Goal: Task Accomplishment & Management: Manage account settings

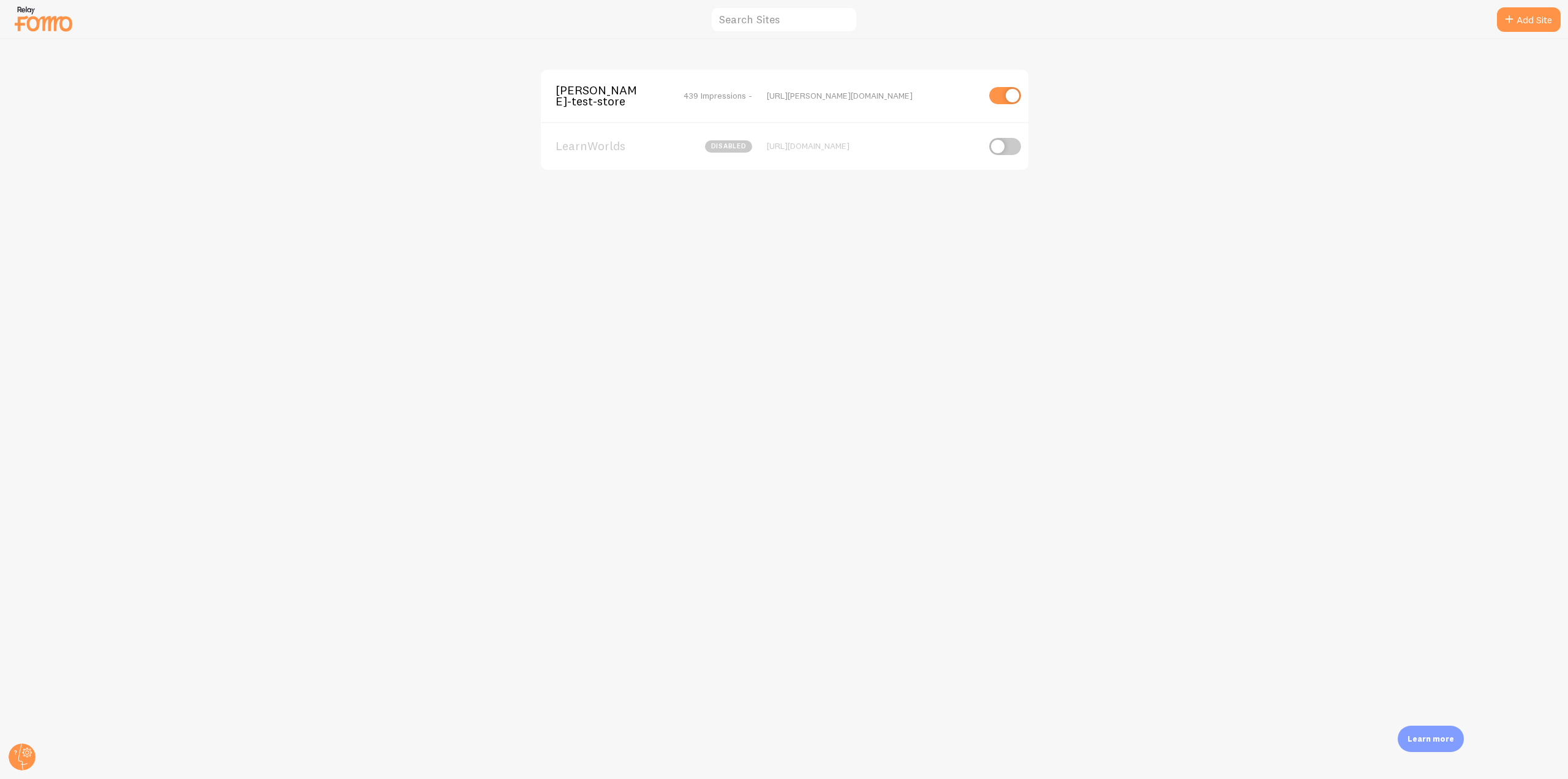
click at [639, 87] on span "[PERSON_NAME]-test-store" at bounding box center [604, 96] width 99 height 23
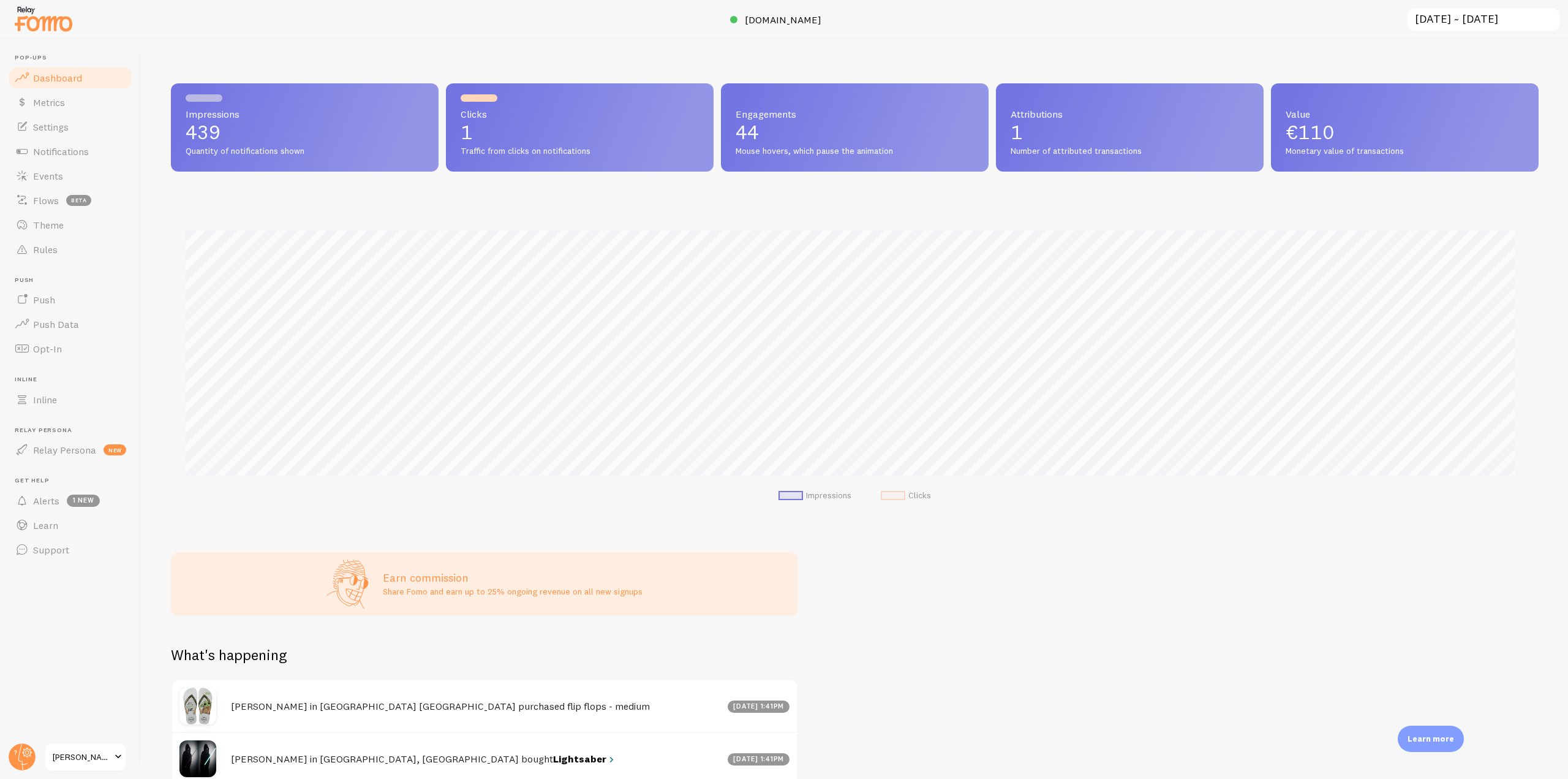
scroll to position [322, 1359]
drag, startPoint x: 66, startPoint y: 225, endPoint x: 112, endPoint y: 230, distance: 46.3
click at [66, 225] on link "Theme" at bounding box center [70, 225] width 126 height 24
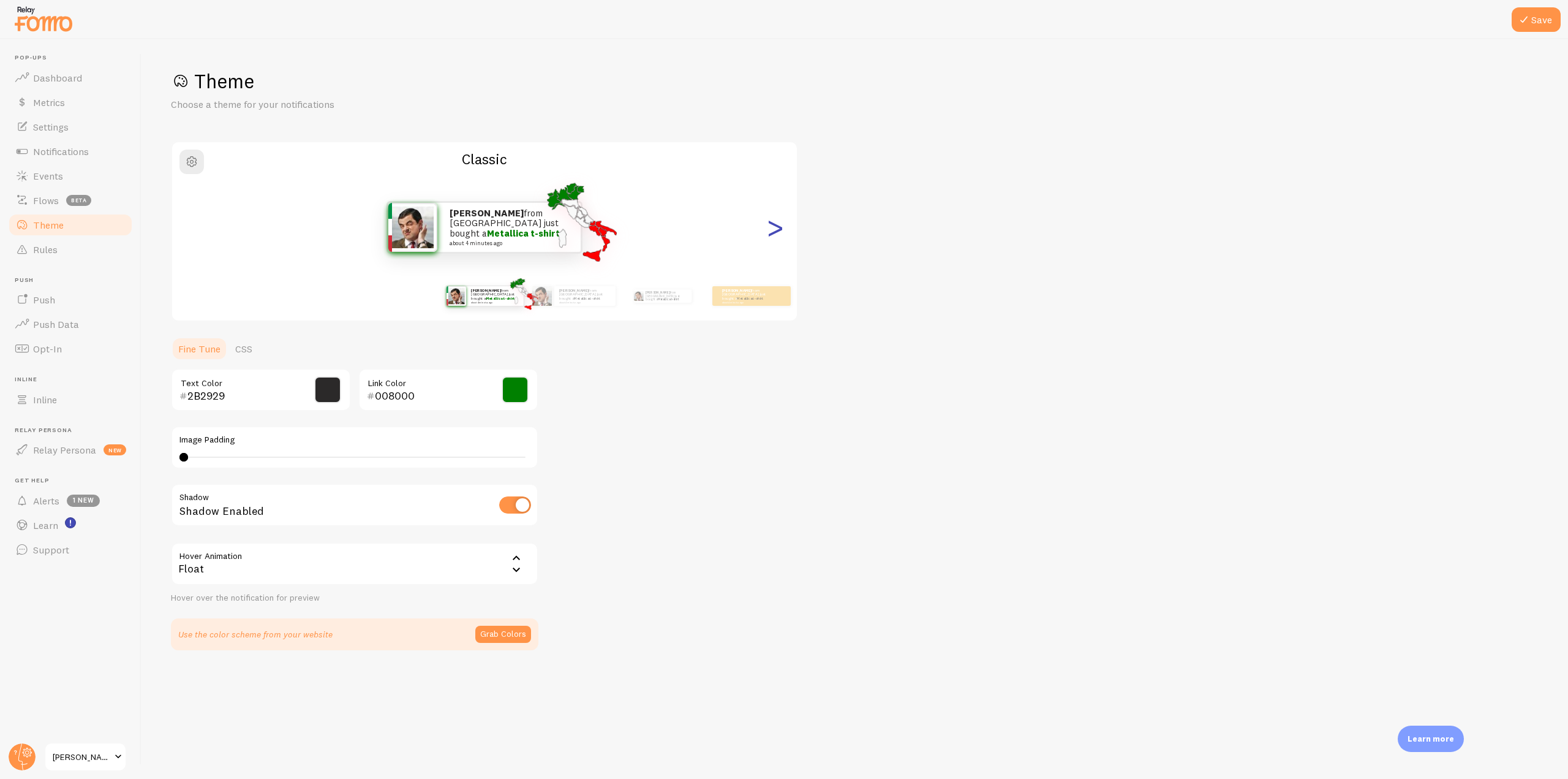
click at [773, 235] on div ">" at bounding box center [775, 227] width 15 height 88
type input "0"
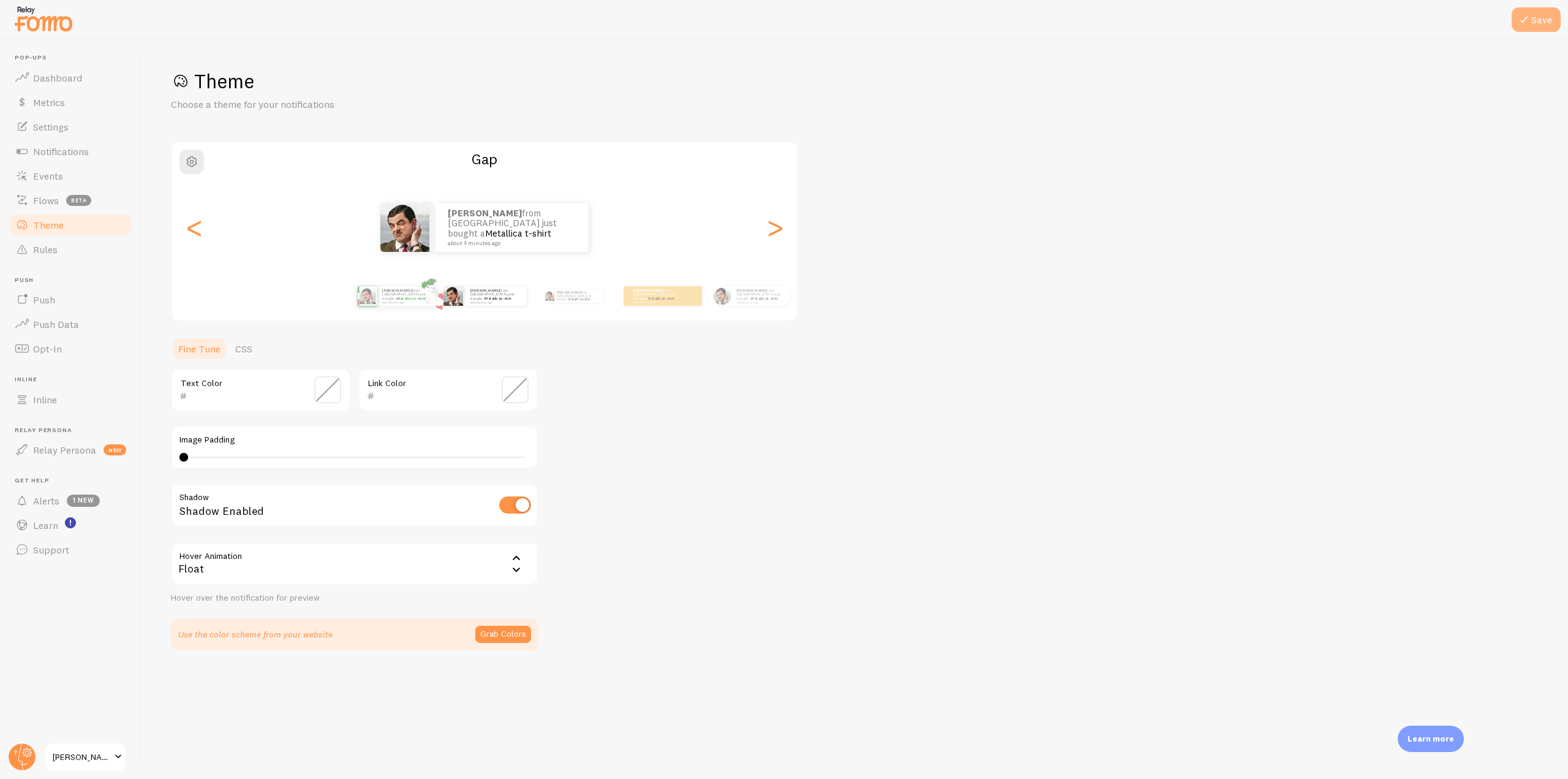
click at [1544, 16] on button "Save" at bounding box center [1536, 19] width 49 height 24
click at [202, 233] on div "<" at bounding box center [194, 227] width 15 height 88
type input "0"
click at [244, 341] on link "CSS" at bounding box center [243, 348] width 32 height 24
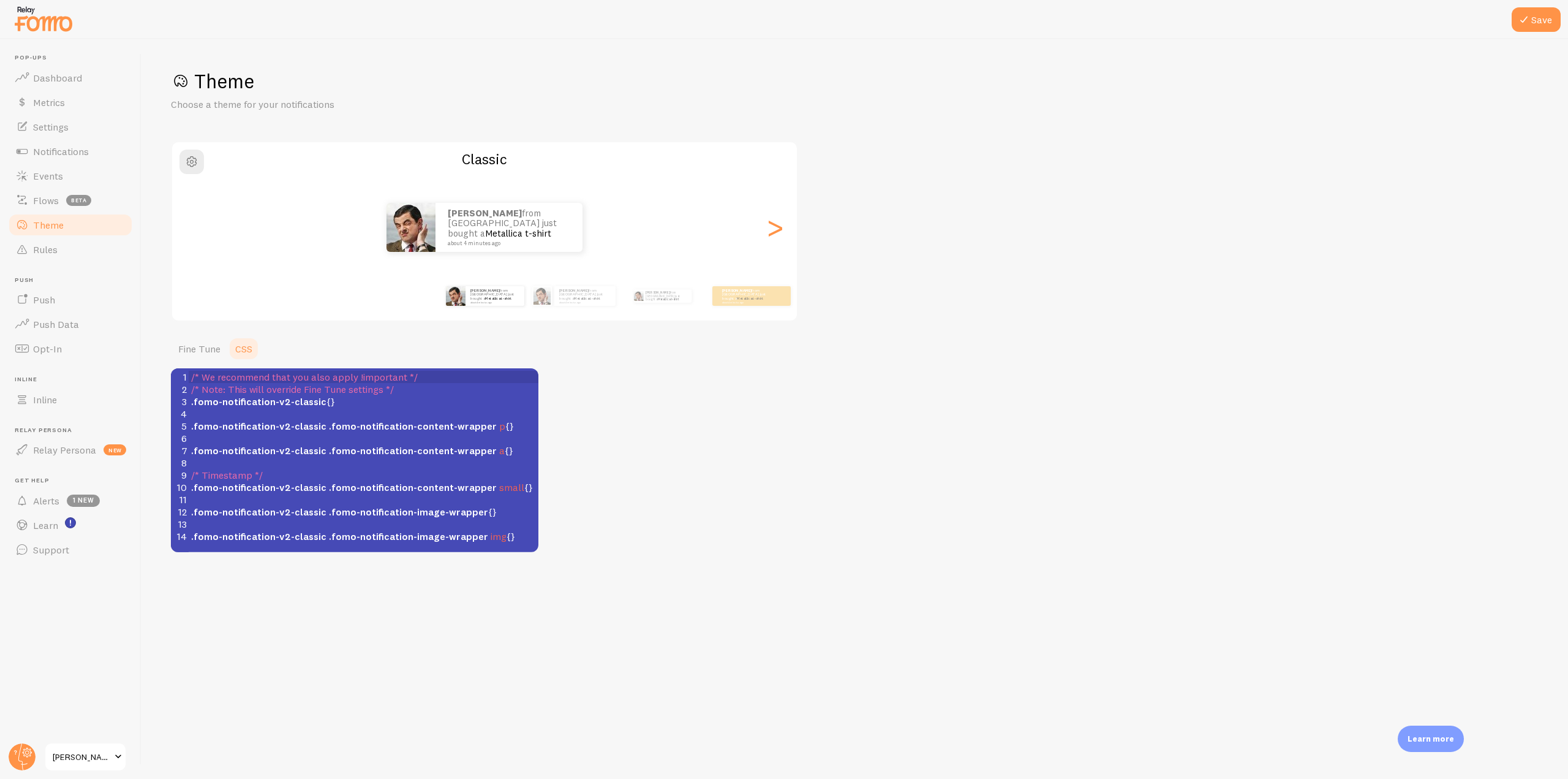
scroll to position [5, 0]
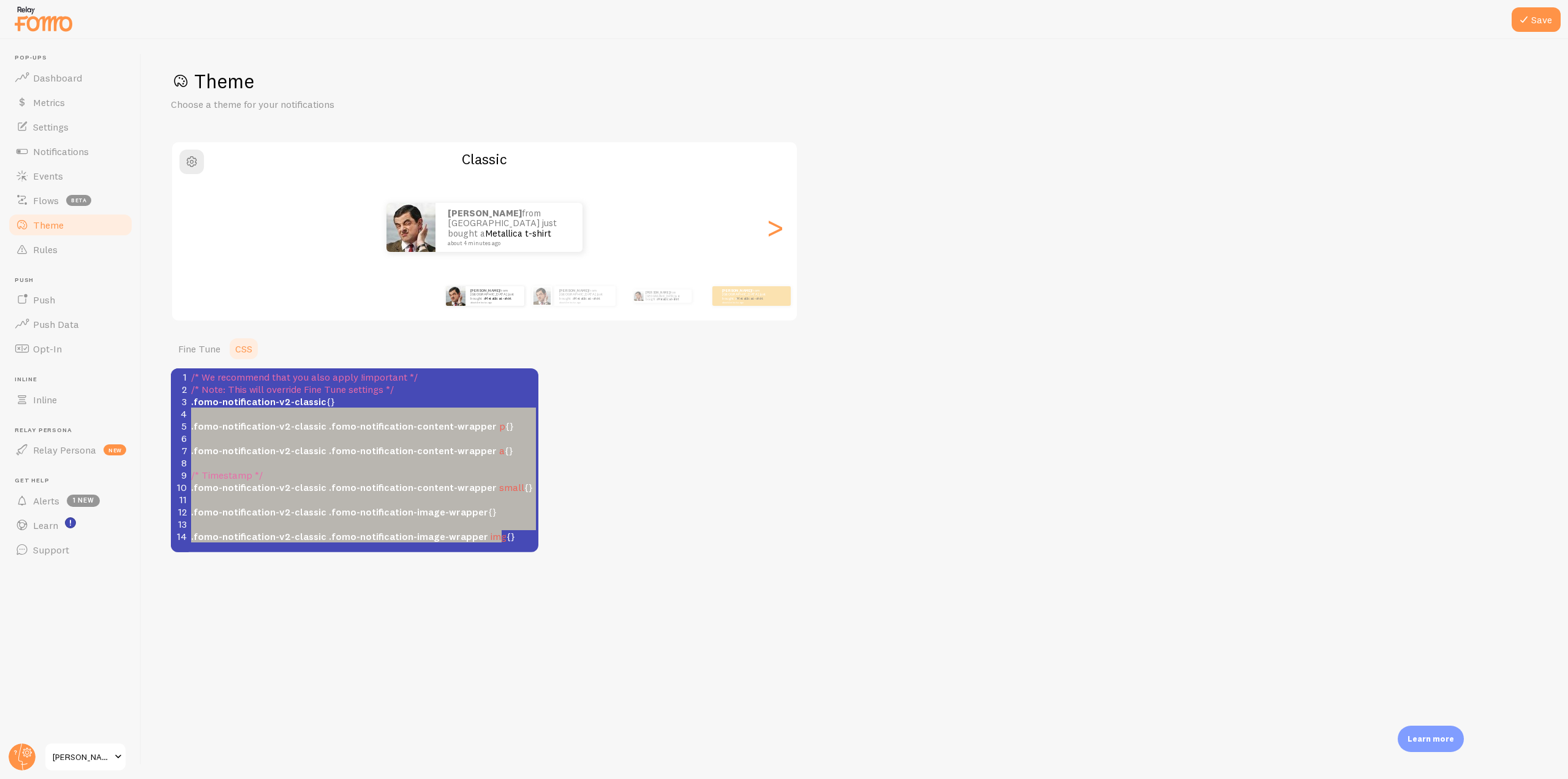
type textarea ".fomo-notification-v2-classic {} .fomo-notification-v2-classic .fomo-notificati…"
drag, startPoint x: 513, startPoint y: 541, endPoint x: 176, endPoint y: 404, distance: 363.8
click at [189, 404] on div "1 /* We recommend that you also apply !important */ 2 /* Note: This will overri…" at bounding box center [368, 456] width 359 height 171
click at [411, 487] on span ".fomo-notification-content-wrapper" at bounding box center [413, 487] width 168 height 12
type textarea ".fomo-notification-v2-classic {} .fomo-notification-v2-classic .fomo-notificati…"
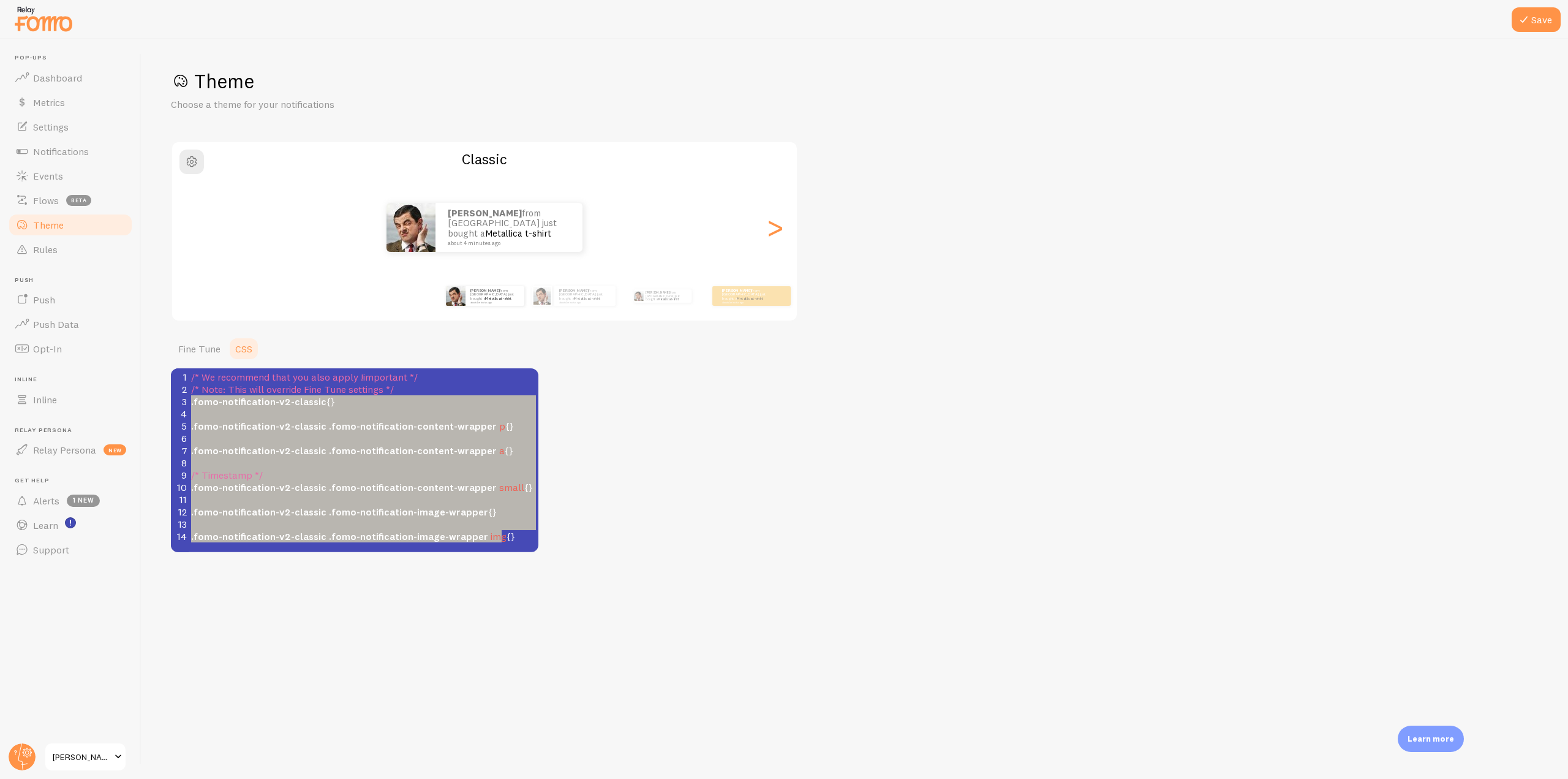
drag, startPoint x: 503, startPoint y: 535, endPoint x: 172, endPoint y: 403, distance: 356.3
click at [189, 403] on div "1 /* We recommend that you also apply !important */ 2 /* Note: This will overri…" at bounding box center [368, 456] width 359 height 171
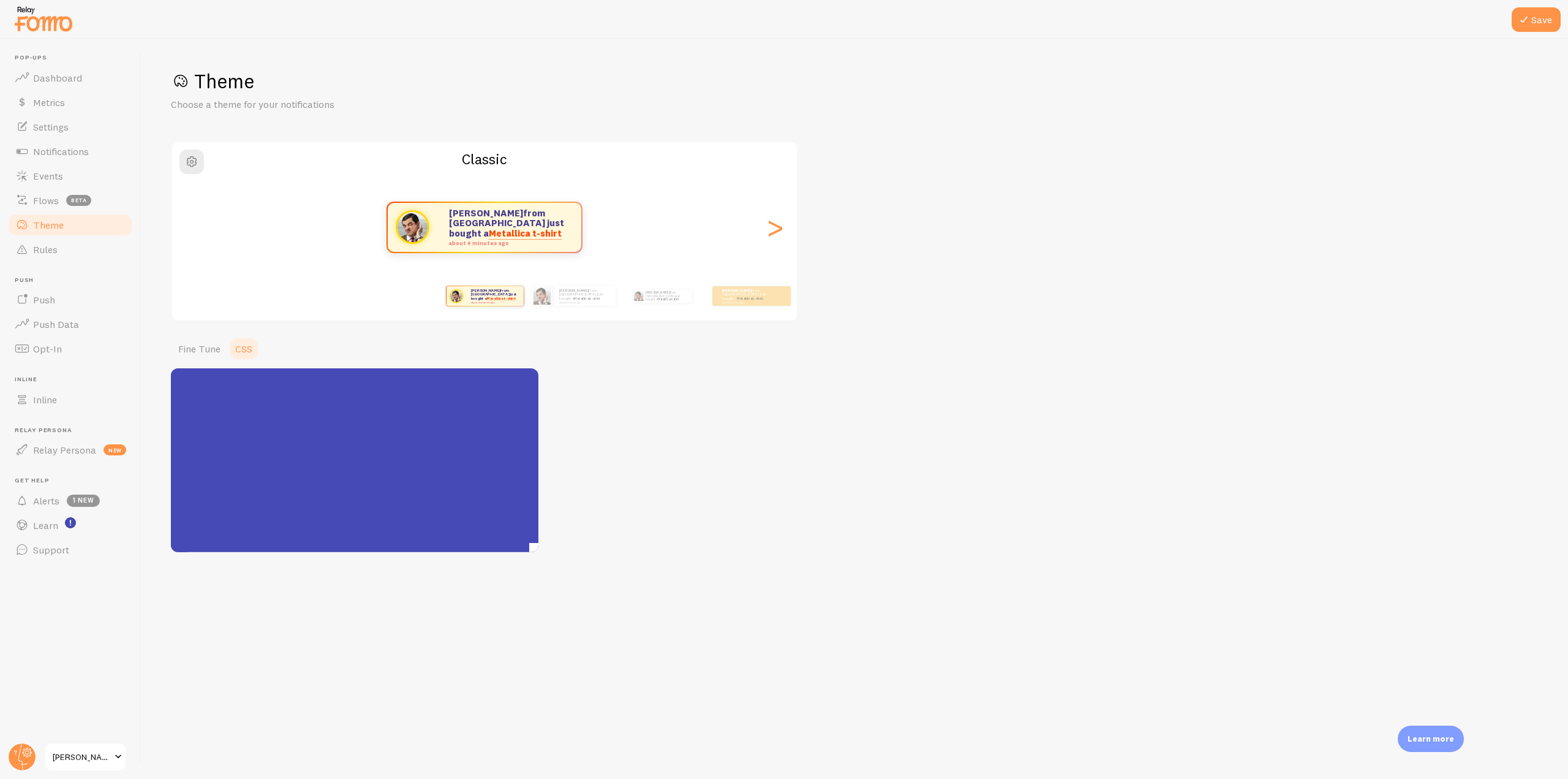
scroll to position [431, 0]
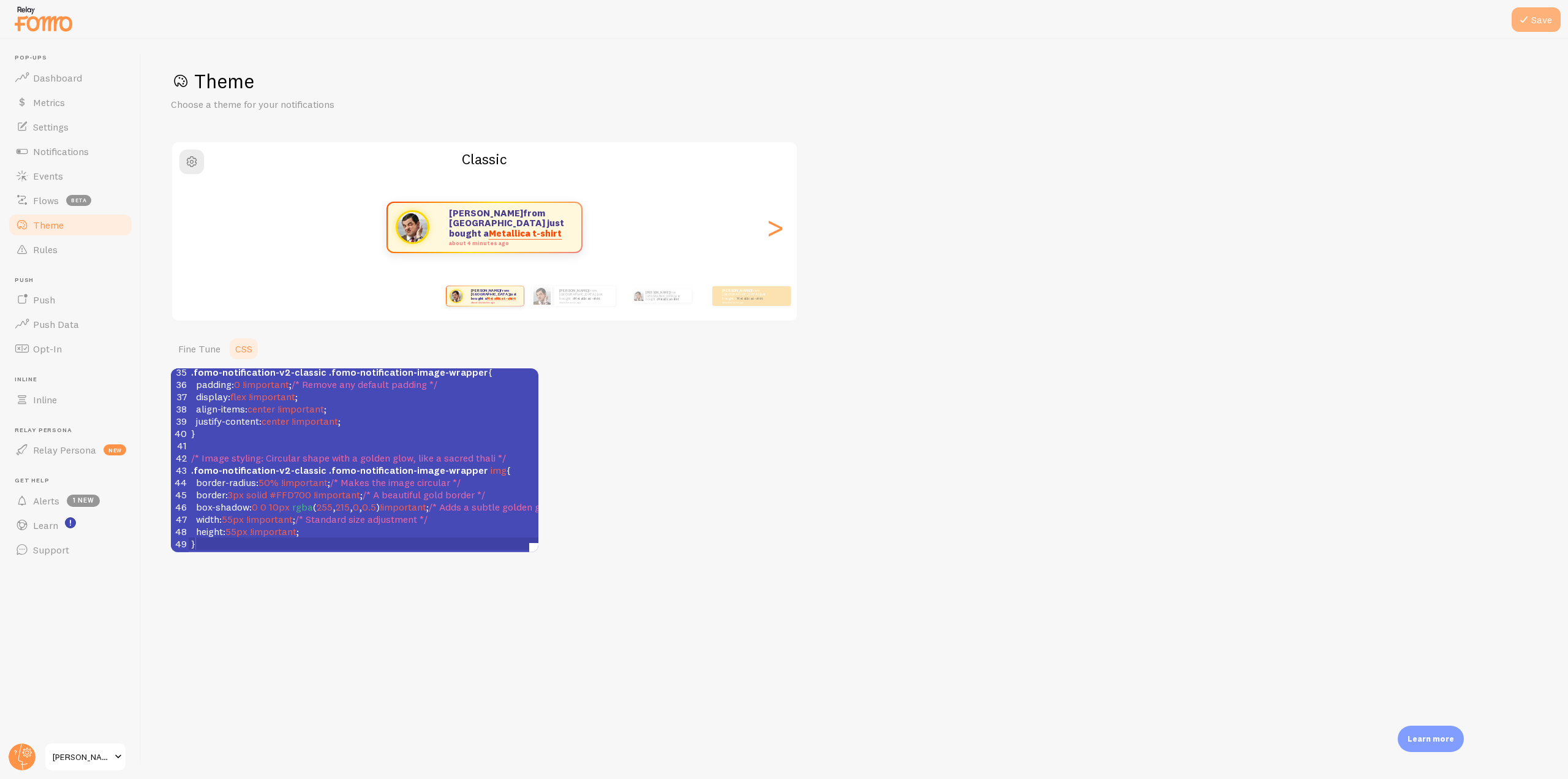
click at [1548, 24] on button "Save" at bounding box center [1536, 19] width 49 height 24
click at [87, 78] on link "Dashboard" at bounding box center [70, 78] width 126 height 24
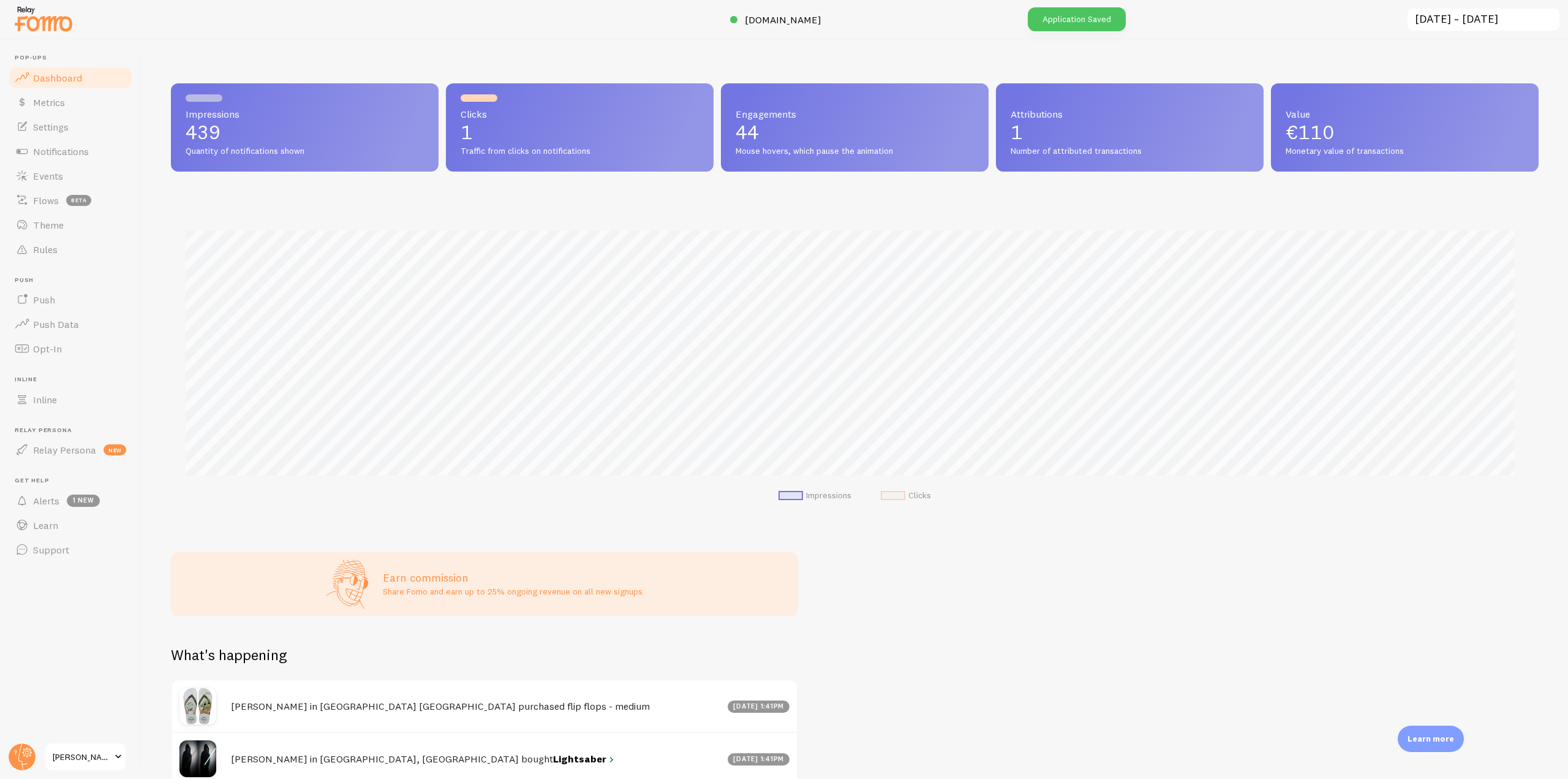
scroll to position [322, 1359]
click at [759, 9] on div at bounding box center [784, 19] width 1568 height 39
click at [759, 21] on span "[DOMAIN_NAME]" at bounding box center [782, 20] width 76 height 12
drag, startPoint x: 79, startPoint y: 218, endPoint x: 139, endPoint y: 223, distance: 60.2
click at [79, 218] on link "Theme" at bounding box center [70, 225] width 126 height 24
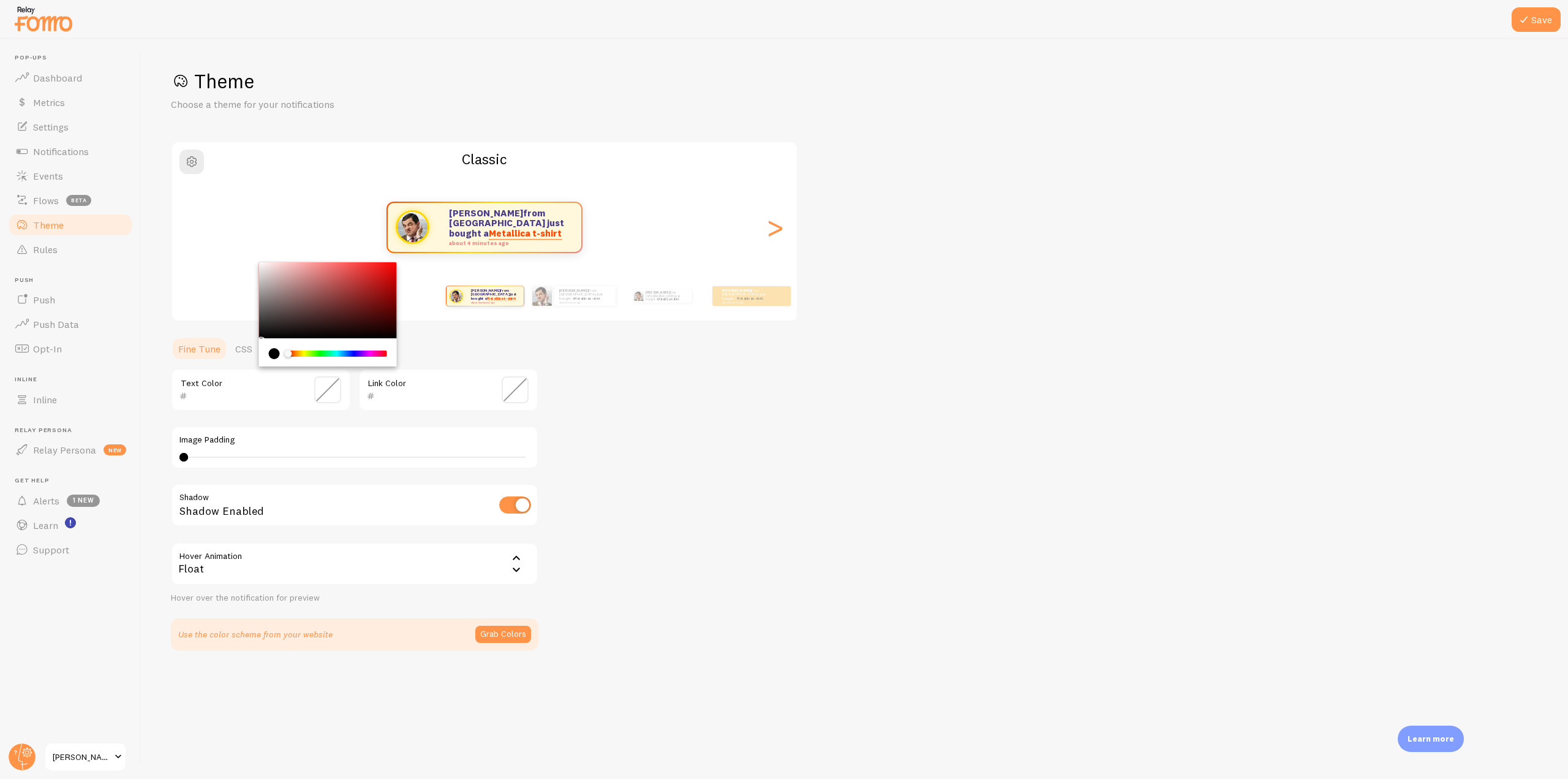
click at [243, 398] on input "text" at bounding box center [243, 396] width 112 height 15
paste input "006400"
type input "006400"
click at [686, 432] on div "Theme Choose a theme for your notifications Classic [PERSON_NAME] from [GEOGRAP…" at bounding box center [854, 359] width 1368 height 582
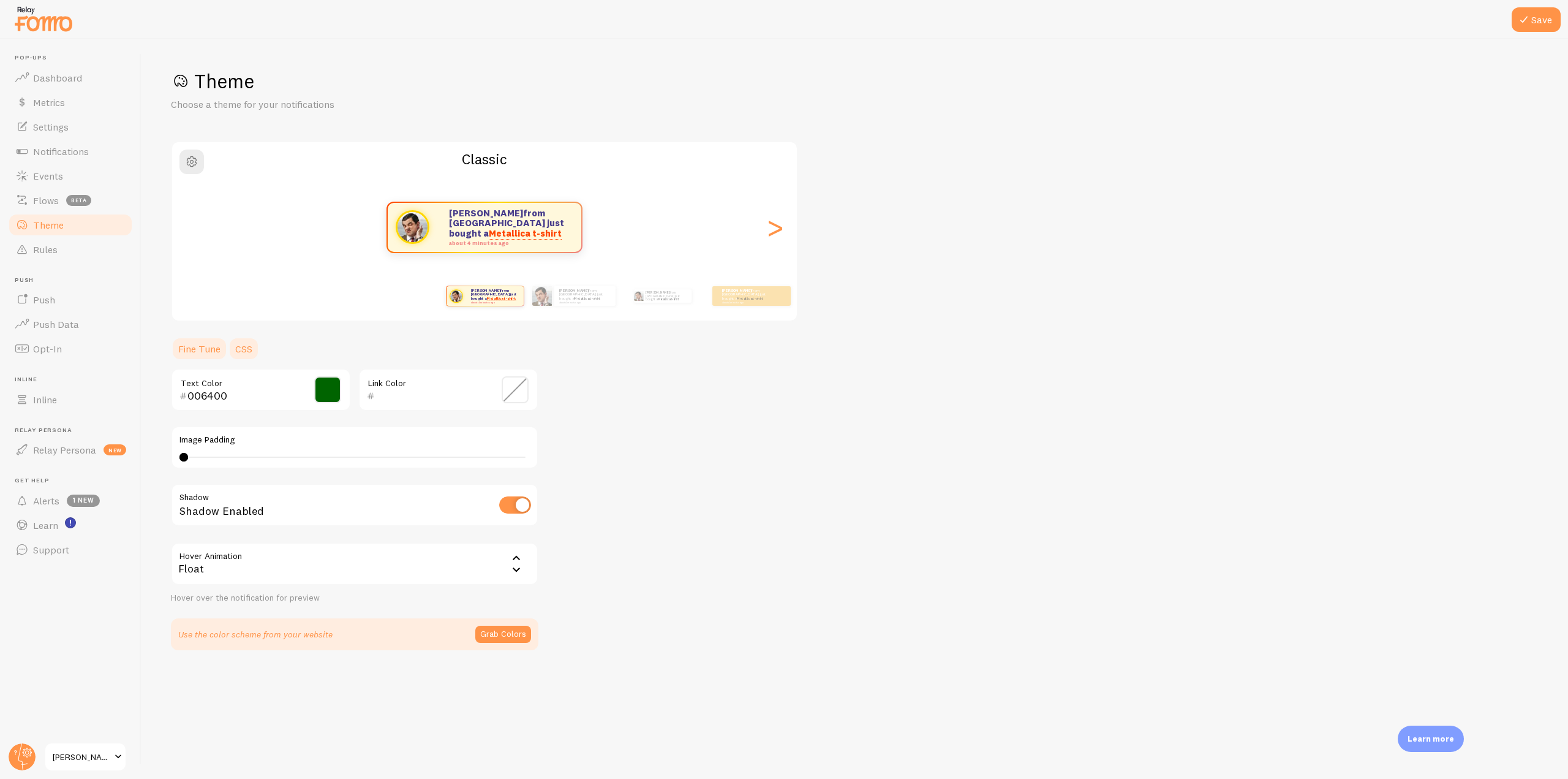
click at [248, 344] on link "CSS" at bounding box center [243, 348] width 32 height 24
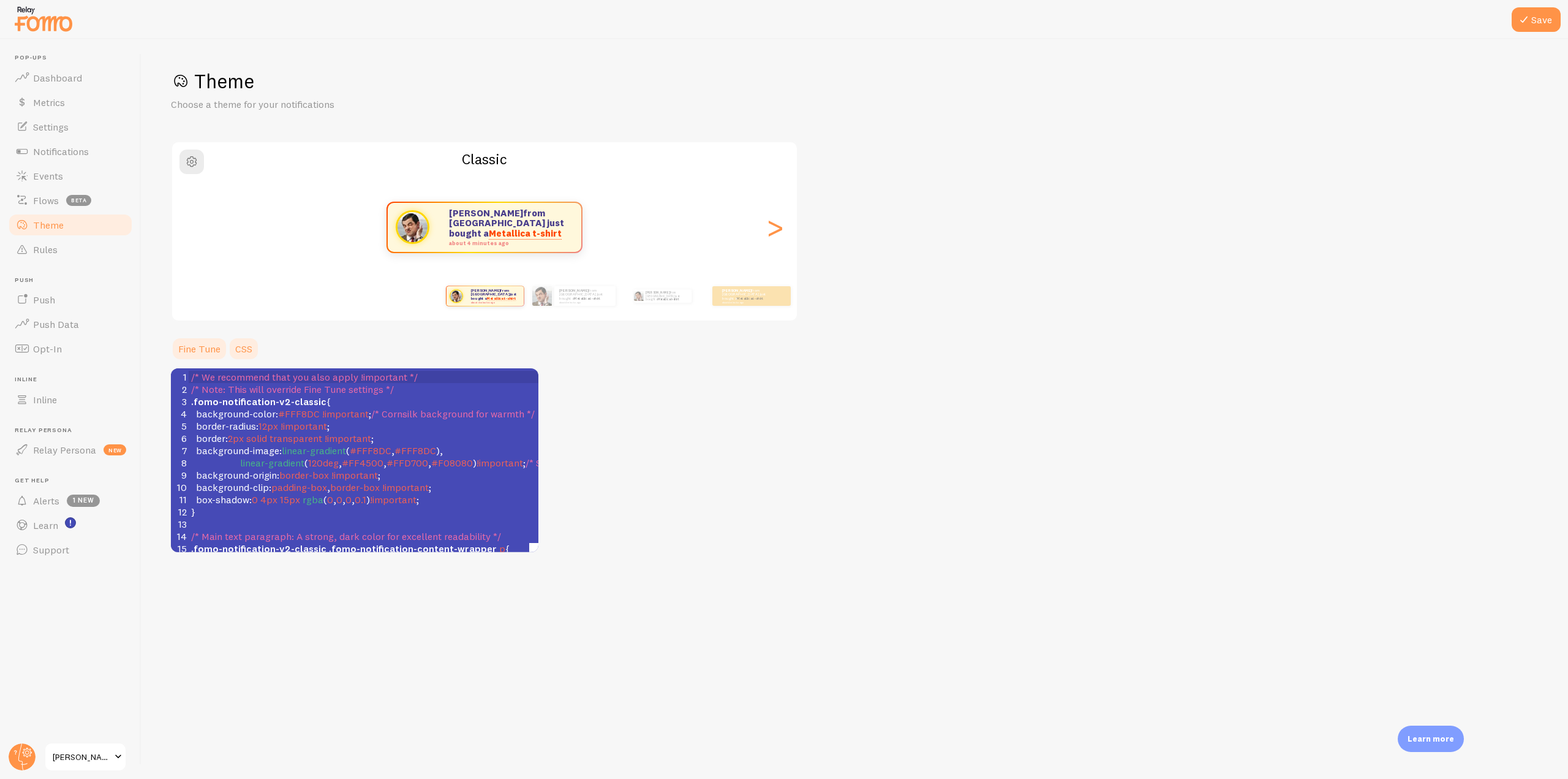
click at [204, 349] on link "Fine Tune" at bounding box center [199, 348] width 57 height 24
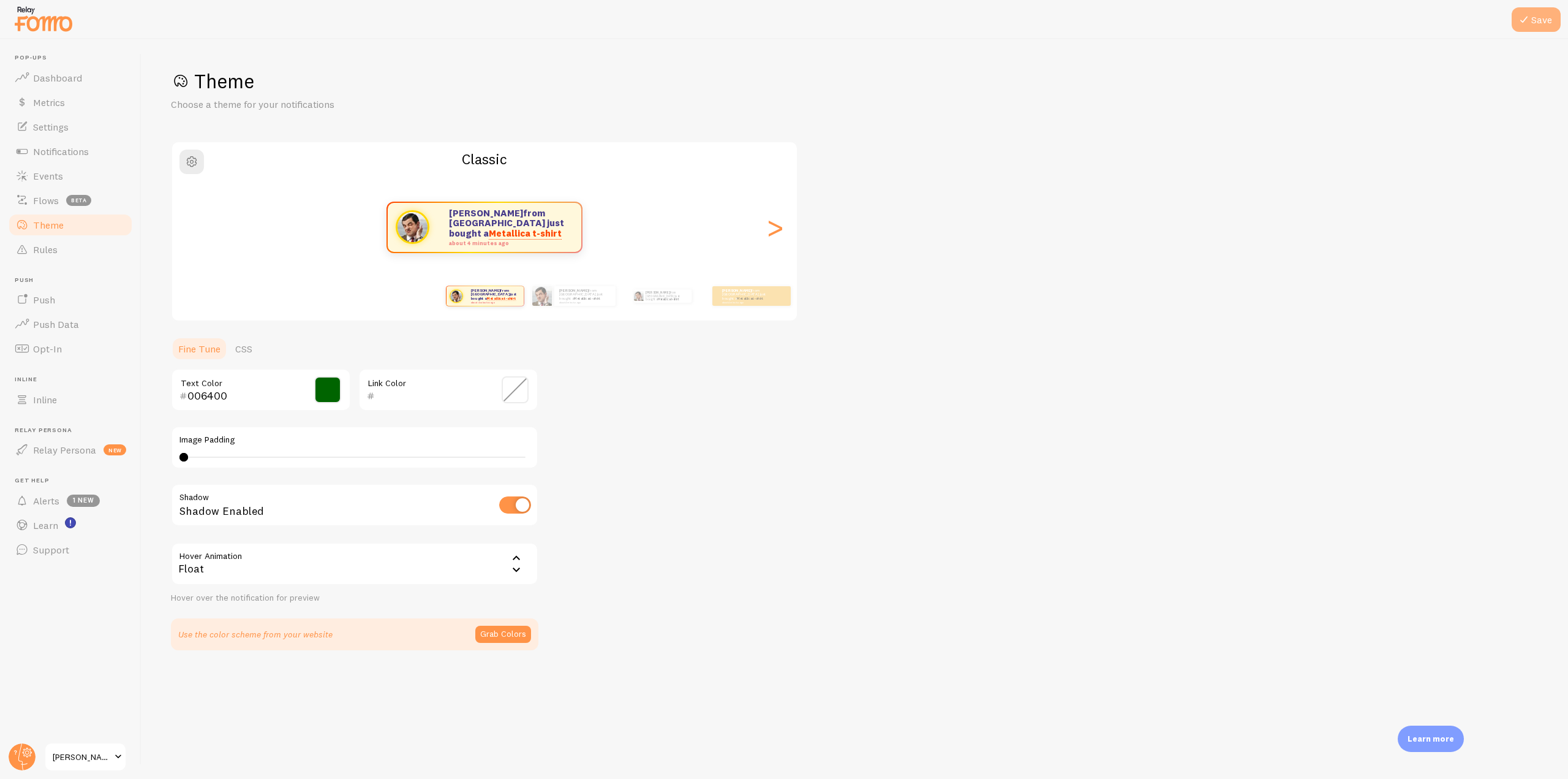
click at [1536, 14] on button "Save" at bounding box center [1536, 19] width 49 height 24
click at [253, 347] on link "CSS" at bounding box center [243, 348] width 32 height 24
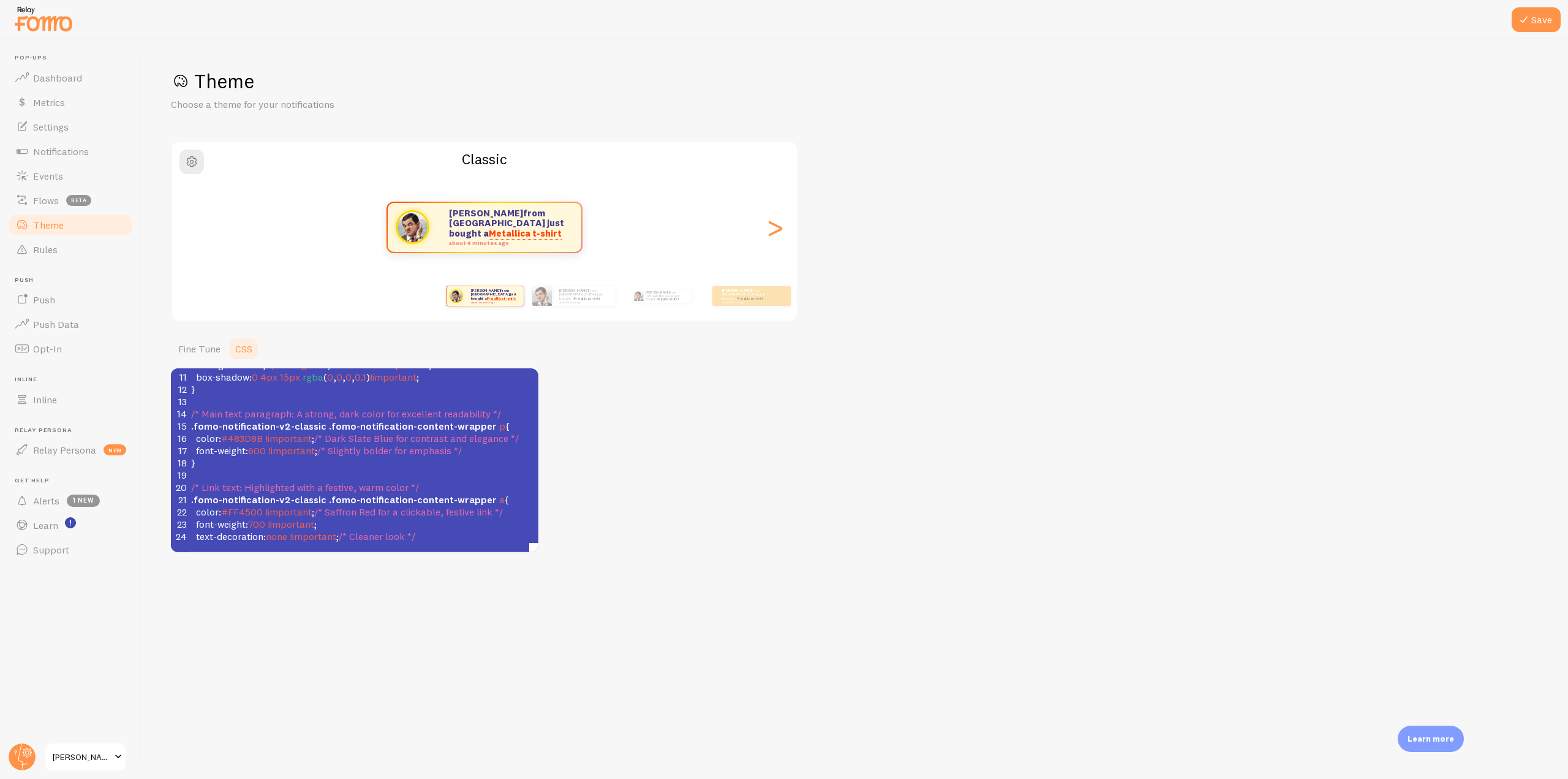
scroll to position [122, 0]
click at [247, 434] on span "#483D8B" at bounding box center [241, 438] width 42 height 12
type textarea "483D8B"
click at [247, 434] on span "#483D8B" at bounding box center [241, 438] width 42 height 12
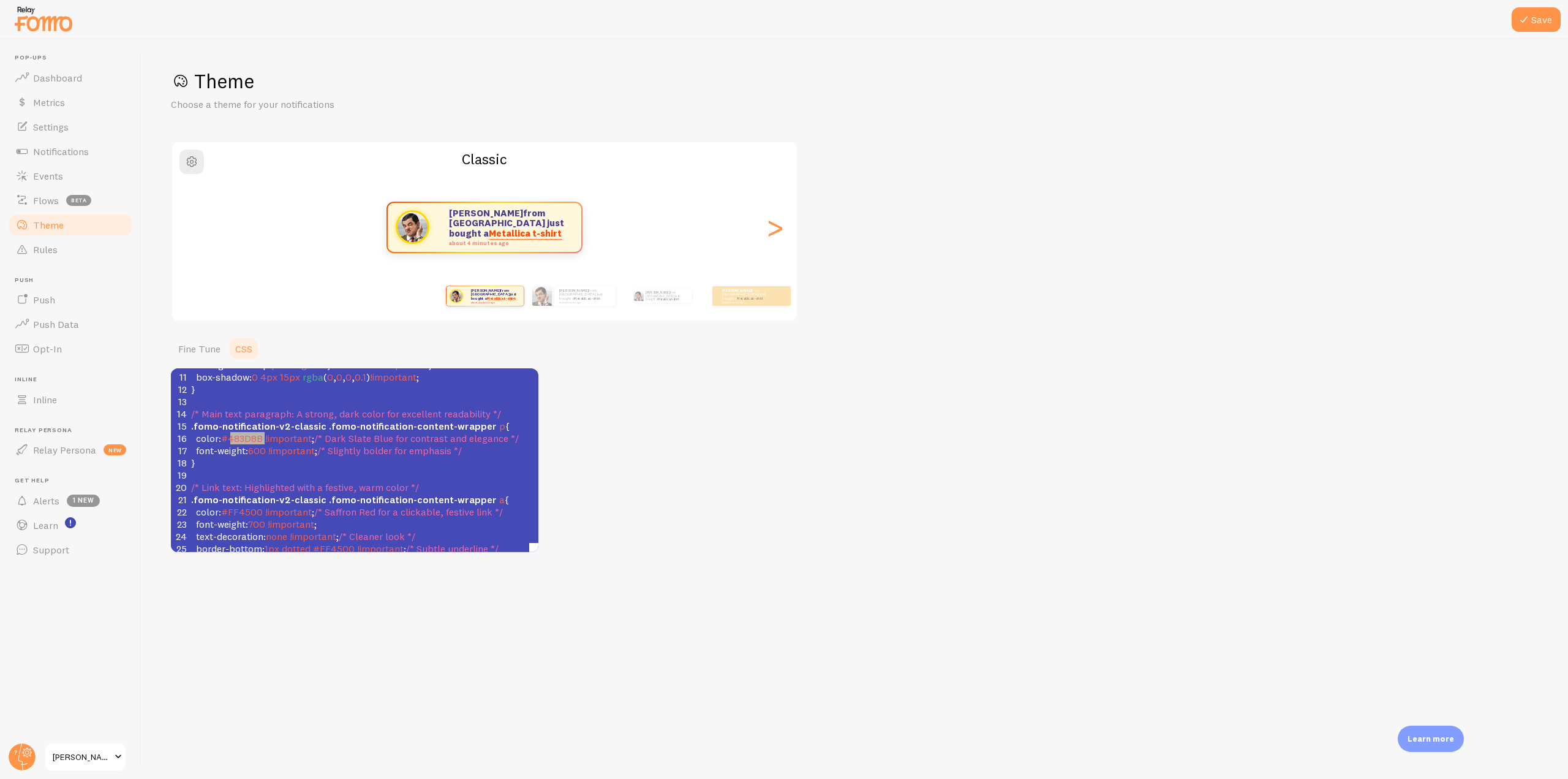
paste textarea
click at [237, 440] on span "#006400" at bounding box center [249, 438] width 43 height 12
click at [244, 441] on span "#006400" at bounding box center [242, 438] width 43 height 12
type textarea "006400"
click at [244, 441] on span "#006400" at bounding box center [242, 438] width 43 height 12
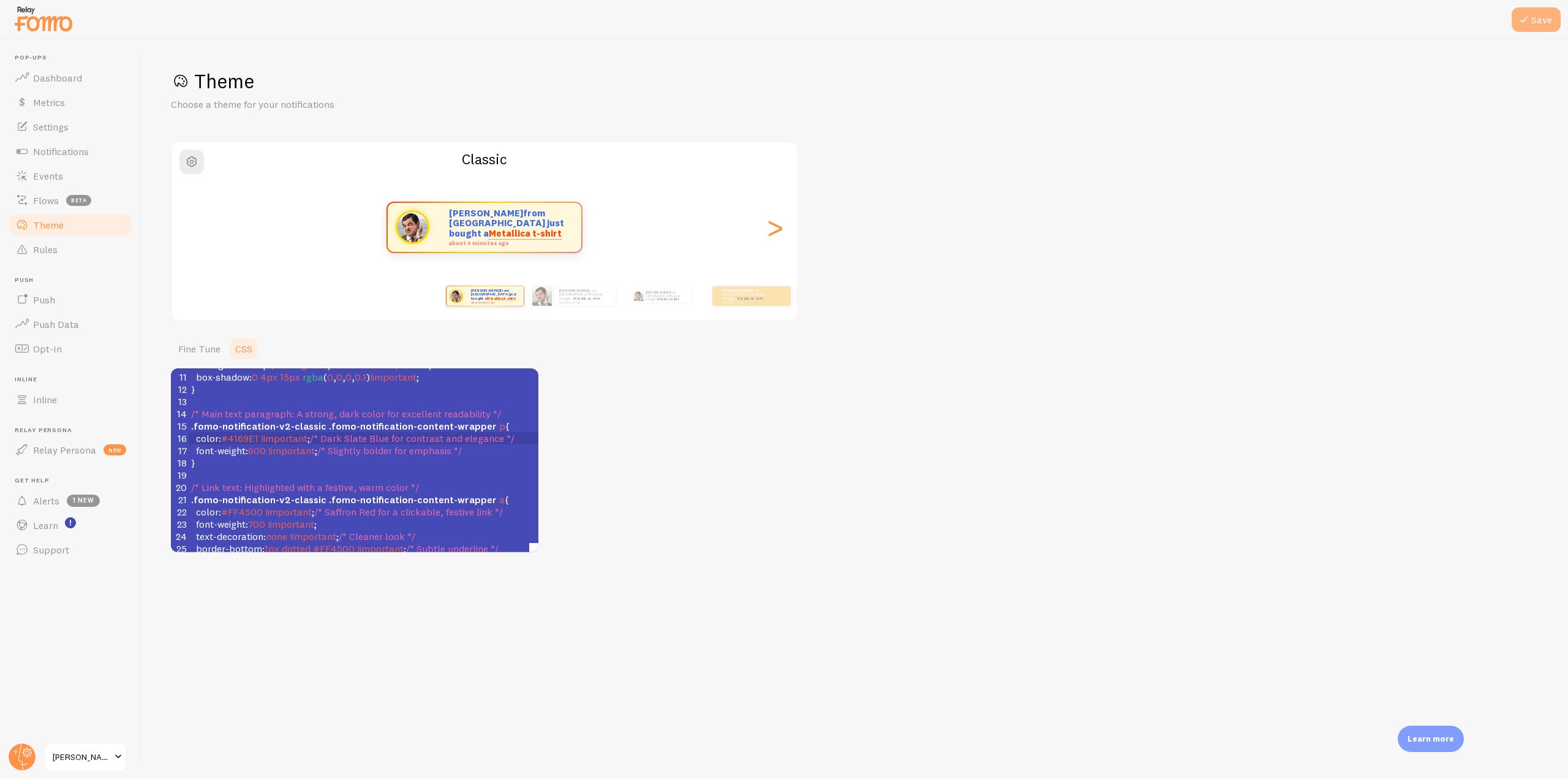
click at [1540, 21] on button "Save" at bounding box center [1536, 19] width 49 height 24
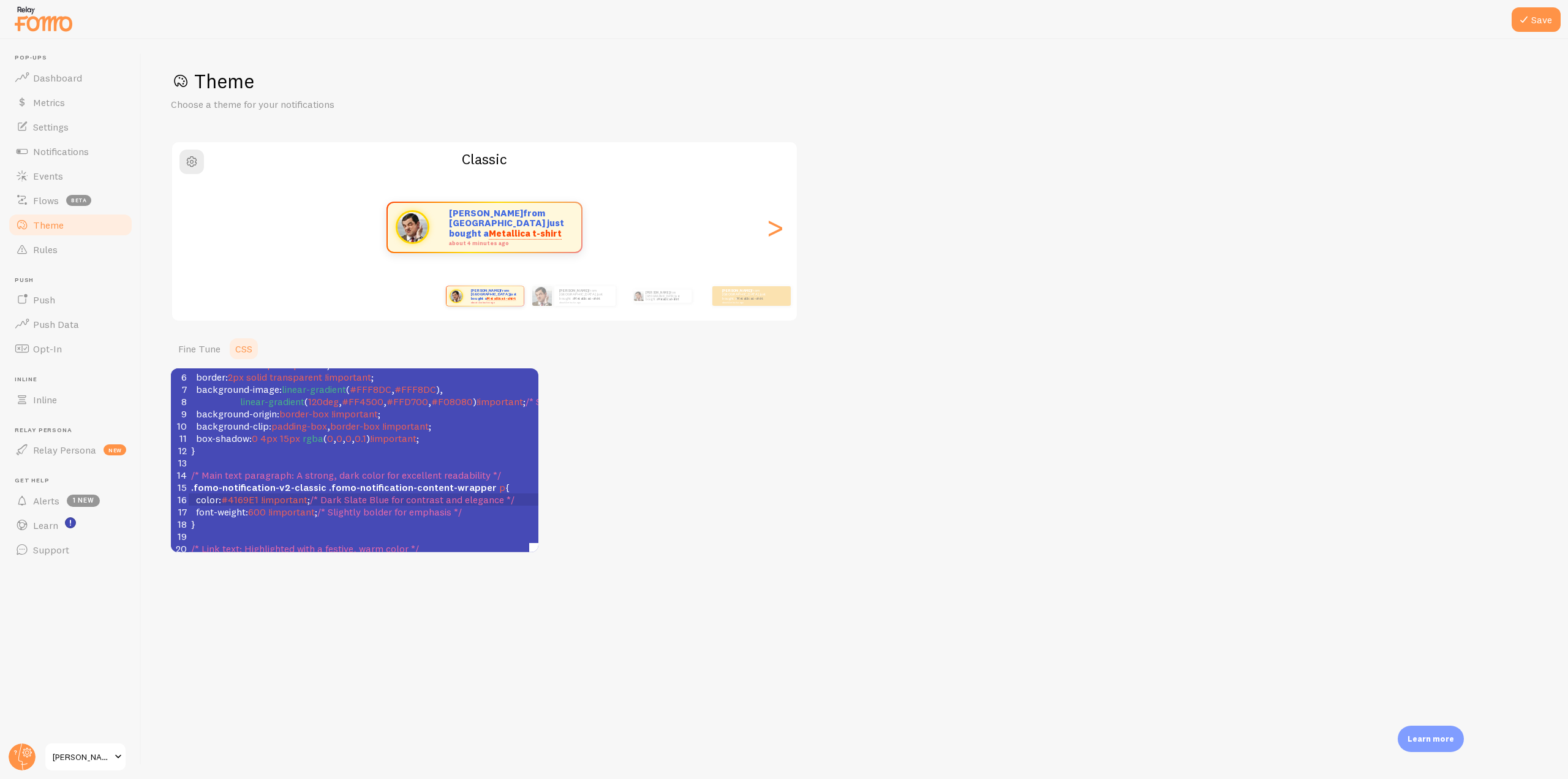
scroll to position [0, 0]
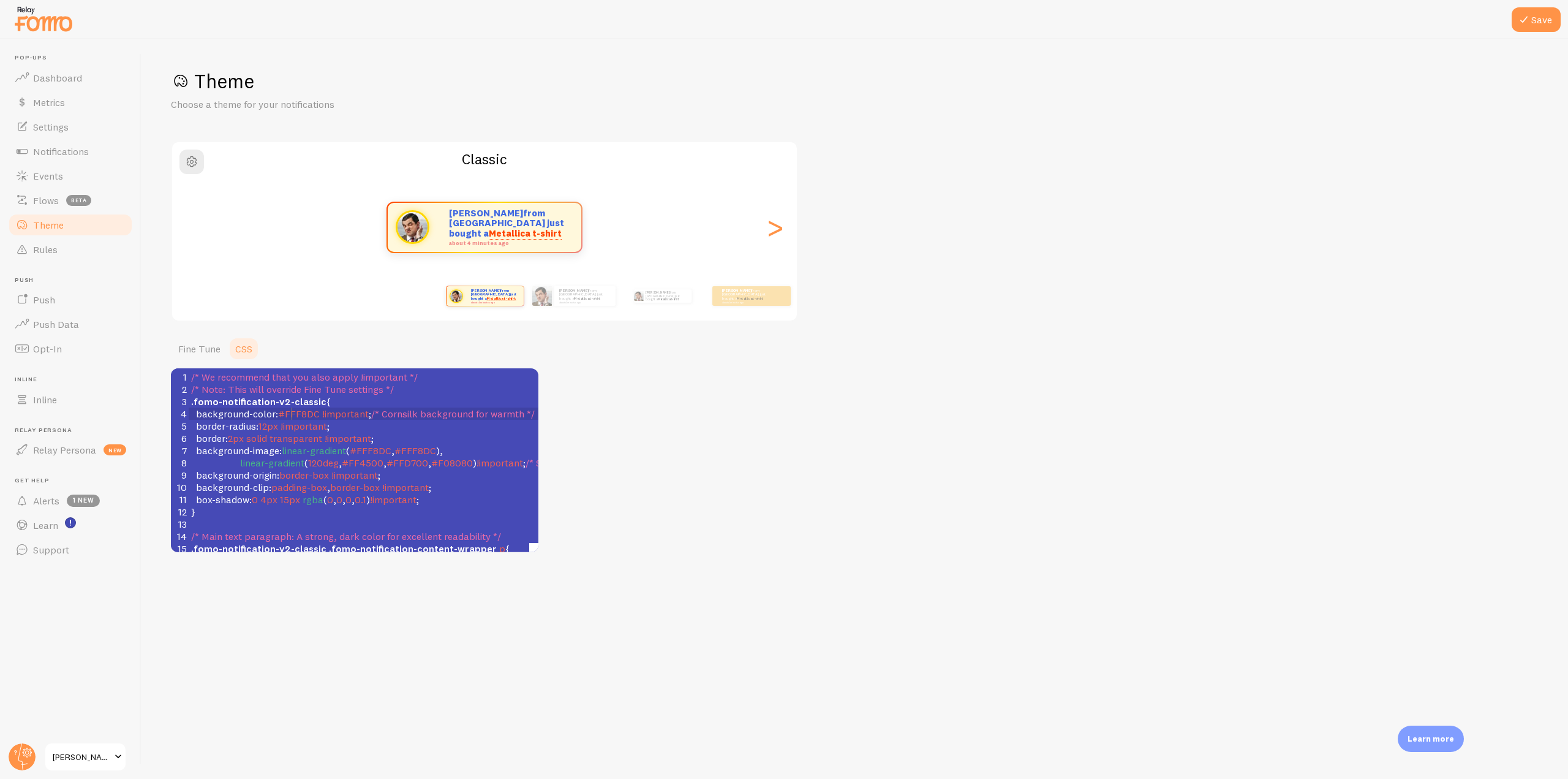
click at [293, 412] on span "#FFF8DC" at bounding box center [298, 413] width 42 height 12
type textarea "FFF8DC"
click at [293, 412] on span "#FFF8DC" at bounding box center [298, 413] width 42 height 12
click at [424, 485] on span "!important" at bounding box center [405, 487] width 47 height 12
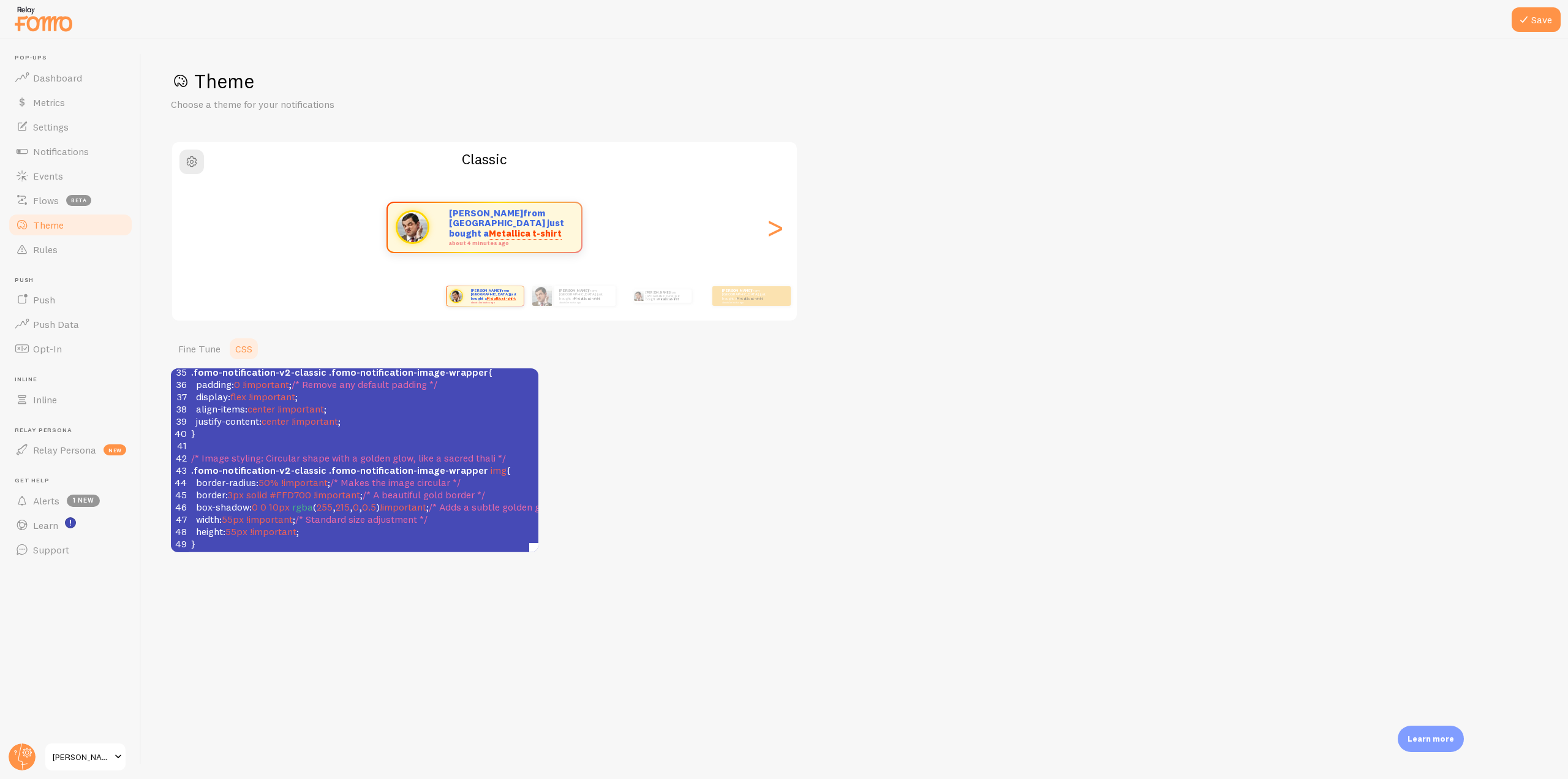
scroll to position [431, 0]
click at [257, 538] on pre "}" at bounding box center [466, 544] width 555 height 12
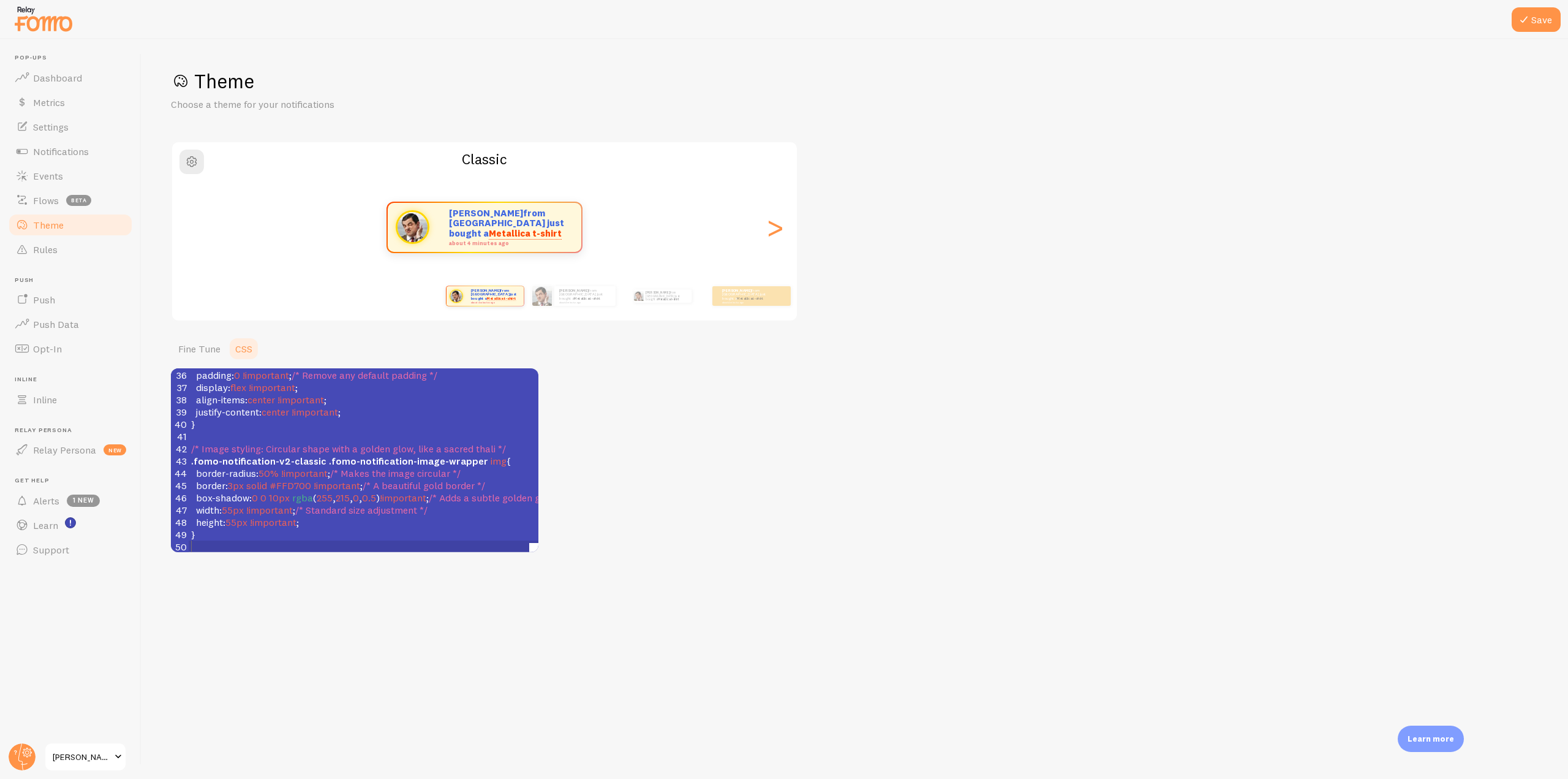
scroll to position [443, 0]
paste textarea "h"
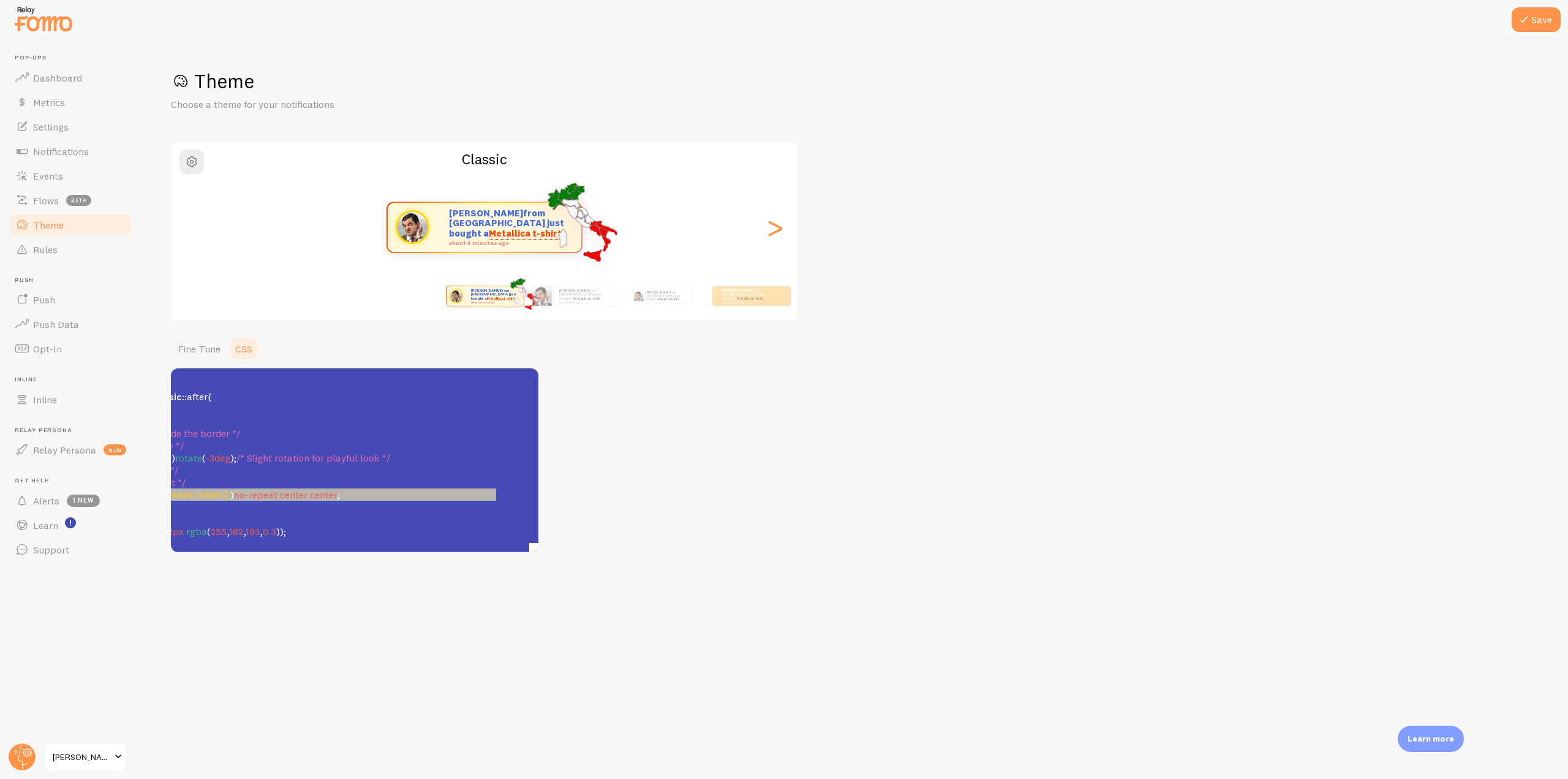
scroll to position [0, 190]
type textarea "[URL][DOMAIN_NAME]"
drag, startPoint x: 271, startPoint y: 484, endPoint x: 406, endPoint y: 487, distance: 135.0
click at [185, 489] on span "'[URL][DOMAIN_NAME]'" at bounding box center [131, 495] width 107 height 12
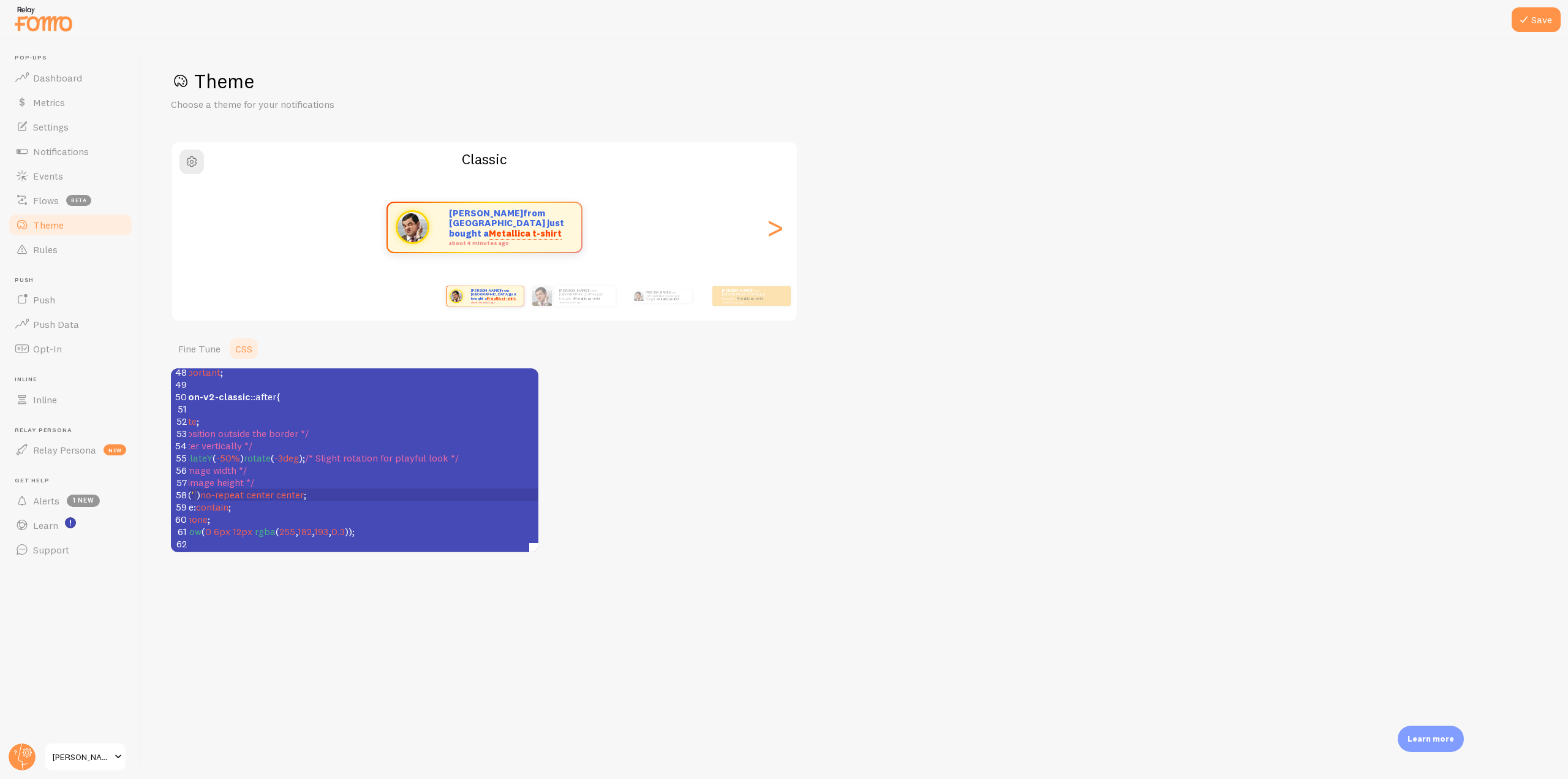
scroll to position [0, 81]
click at [1549, 18] on button "Save" at bounding box center [1536, 19] width 49 height 24
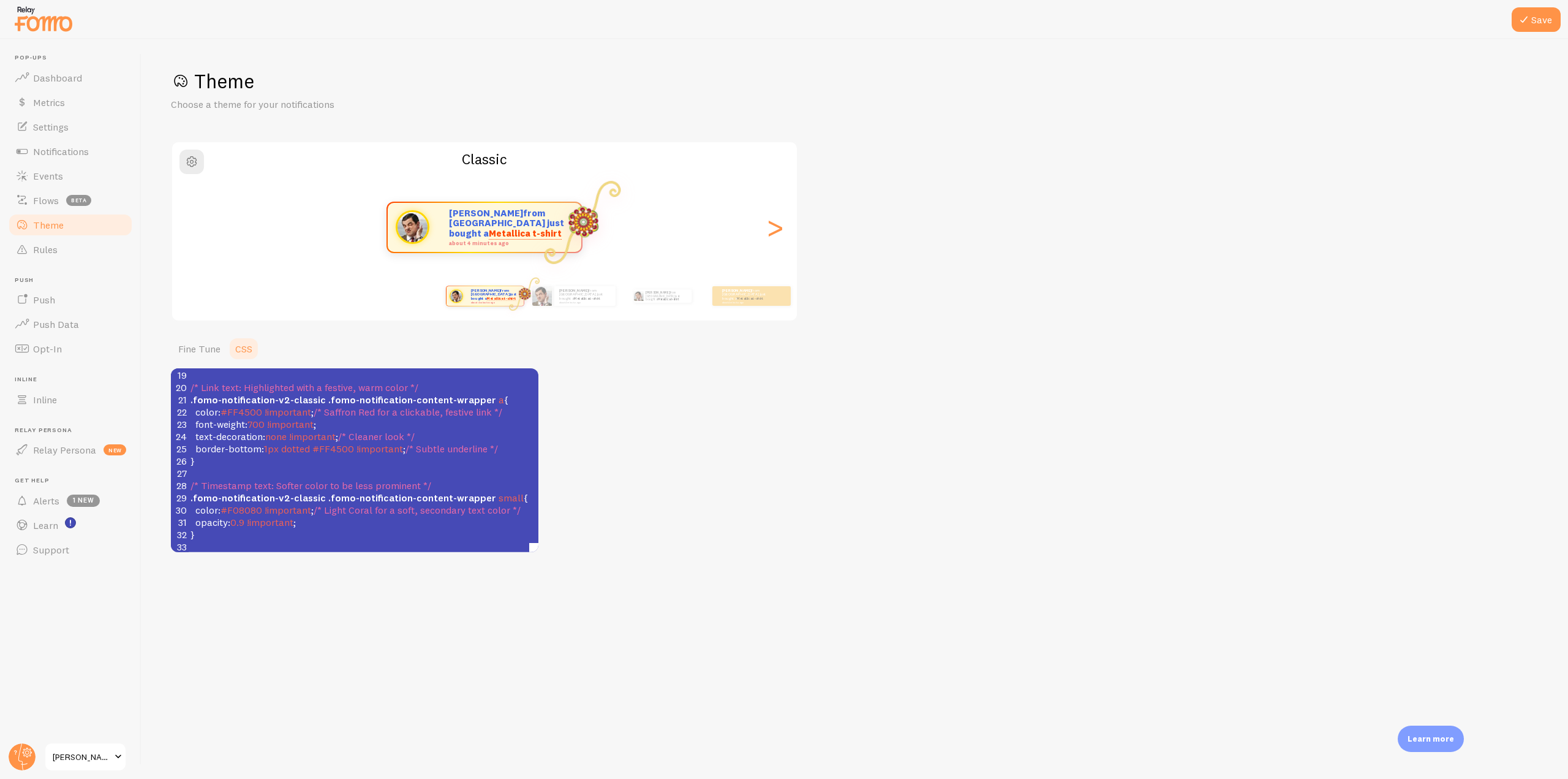
scroll to position [161, 0]
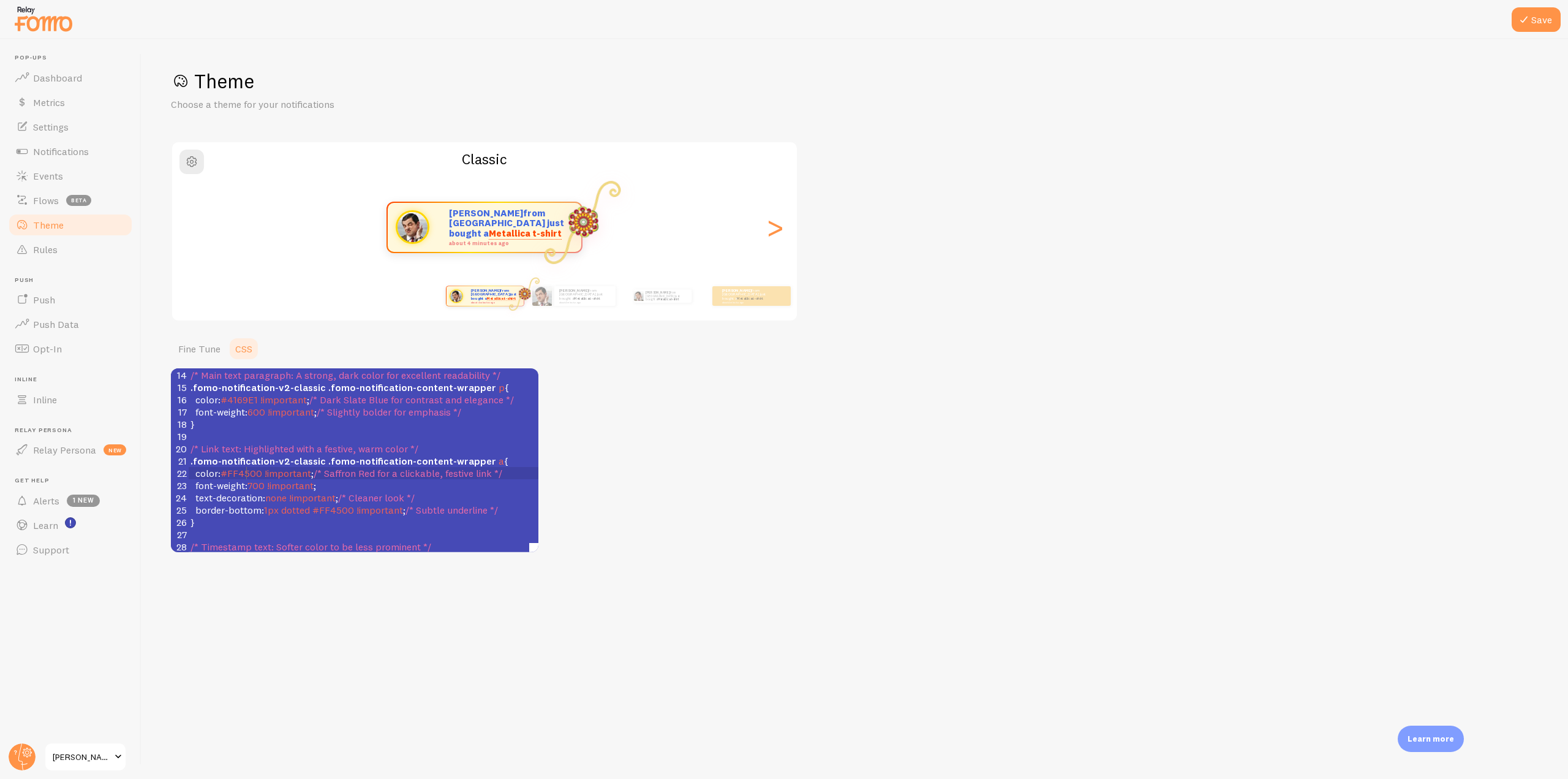
click at [247, 475] on span "#FF4500" at bounding box center [241, 473] width 42 height 12
type textarea "color: #FF4500 !important; /* Saffron Red for a clickable, festive link */"
click at [247, 475] on span "#FF4500" at bounding box center [241, 473] width 42 height 12
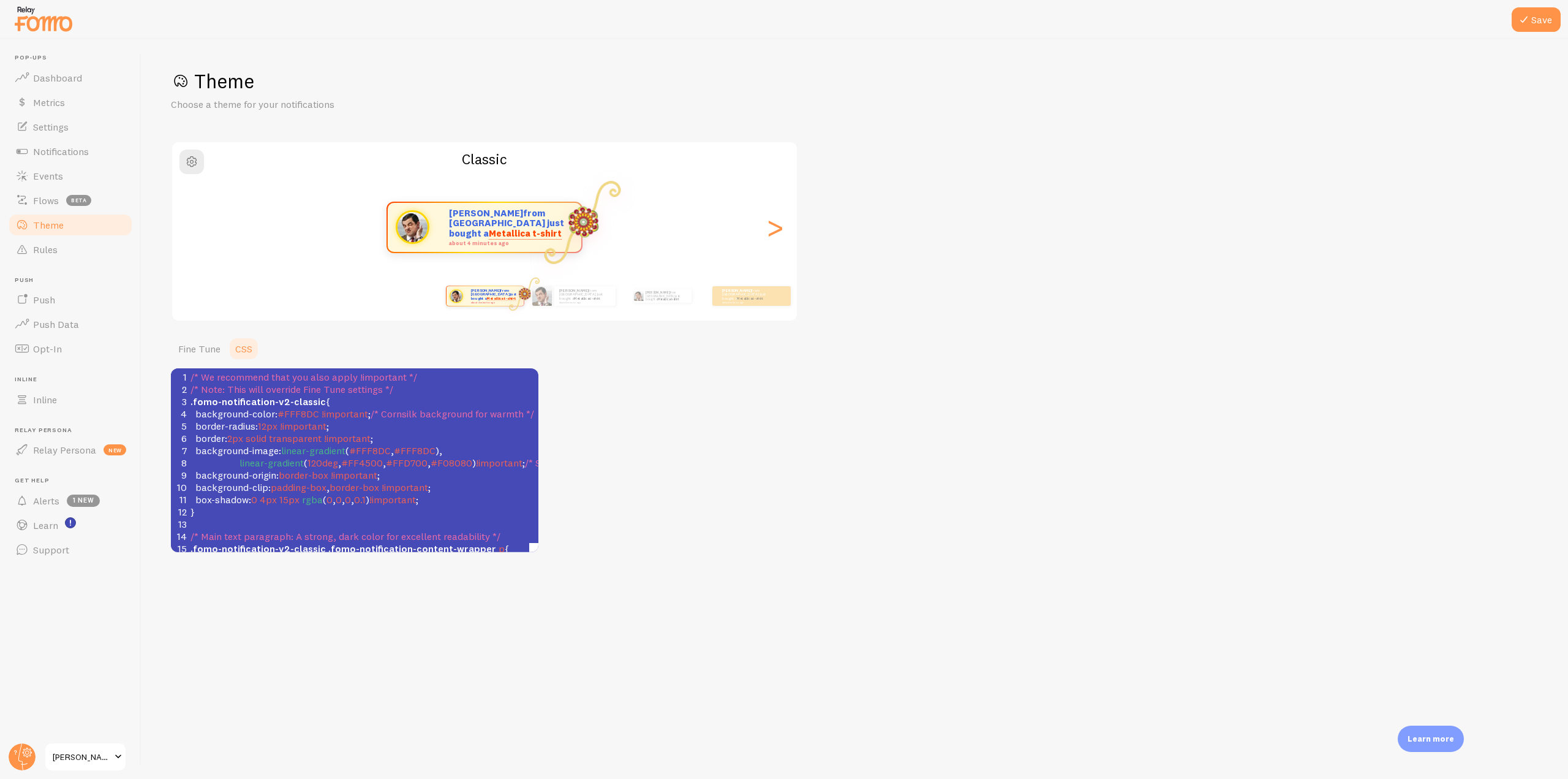
scroll to position [61, 0]
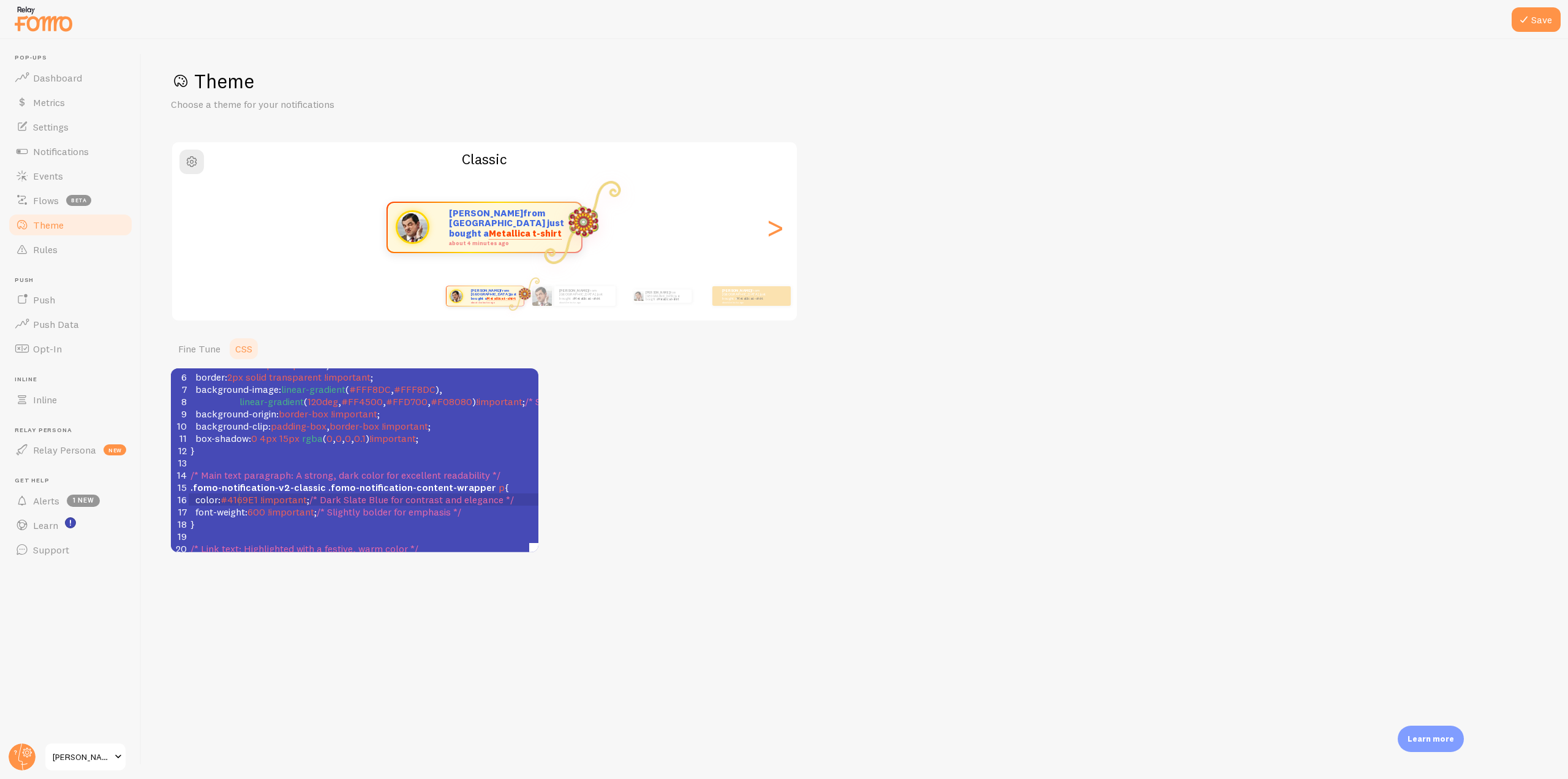
click at [240, 503] on span "#4169E1" at bounding box center [239, 500] width 37 height 12
type textarea "4169E1"
click at [240, 502] on span "#4169E1" at bounding box center [239, 500] width 37 height 12
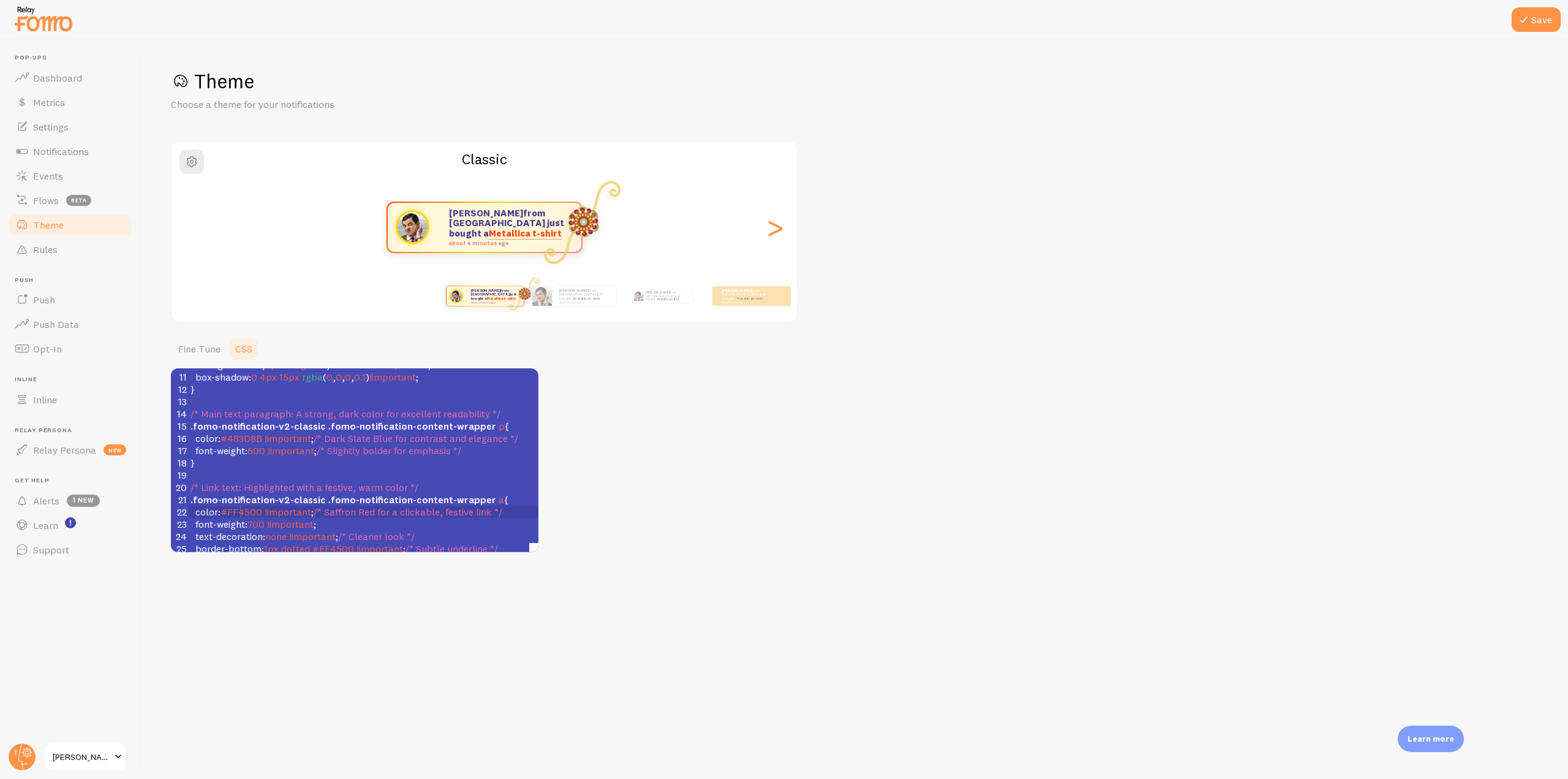
click at [241, 513] on span "#FF4500" at bounding box center [241, 511] width 42 height 12
type textarea "FF4500"
click at [241, 513] on span "#FF4500" at bounding box center [241, 511] width 42 height 12
click at [634, 528] on div "Theme Choose a theme for your notifications Classic [PERSON_NAME] from [GEOGRAP…" at bounding box center [854, 310] width 1368 height 484
click at [1523, 17] on icon at bounding box center [1524, 20] width 15 height 15
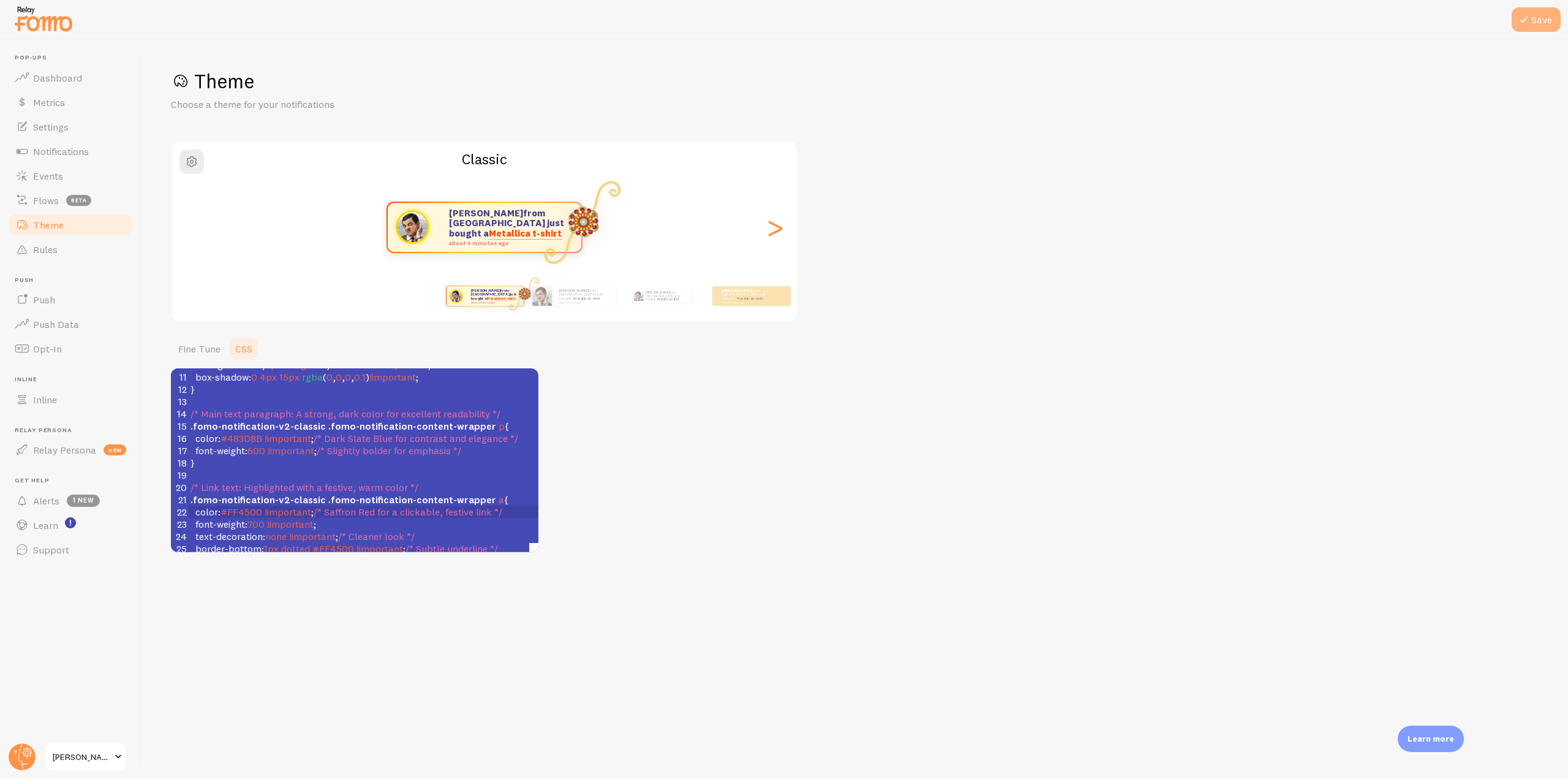
click at [1528, 15] on icon at bounding box center [1524, 20] width 15 height 15
click at [1163, 150] on div "Theme Choose a theme for your notifications Classic [PERSON_NAME] from [GEOGRAP…" at bounding box center [854, 310] width 1368 height 484
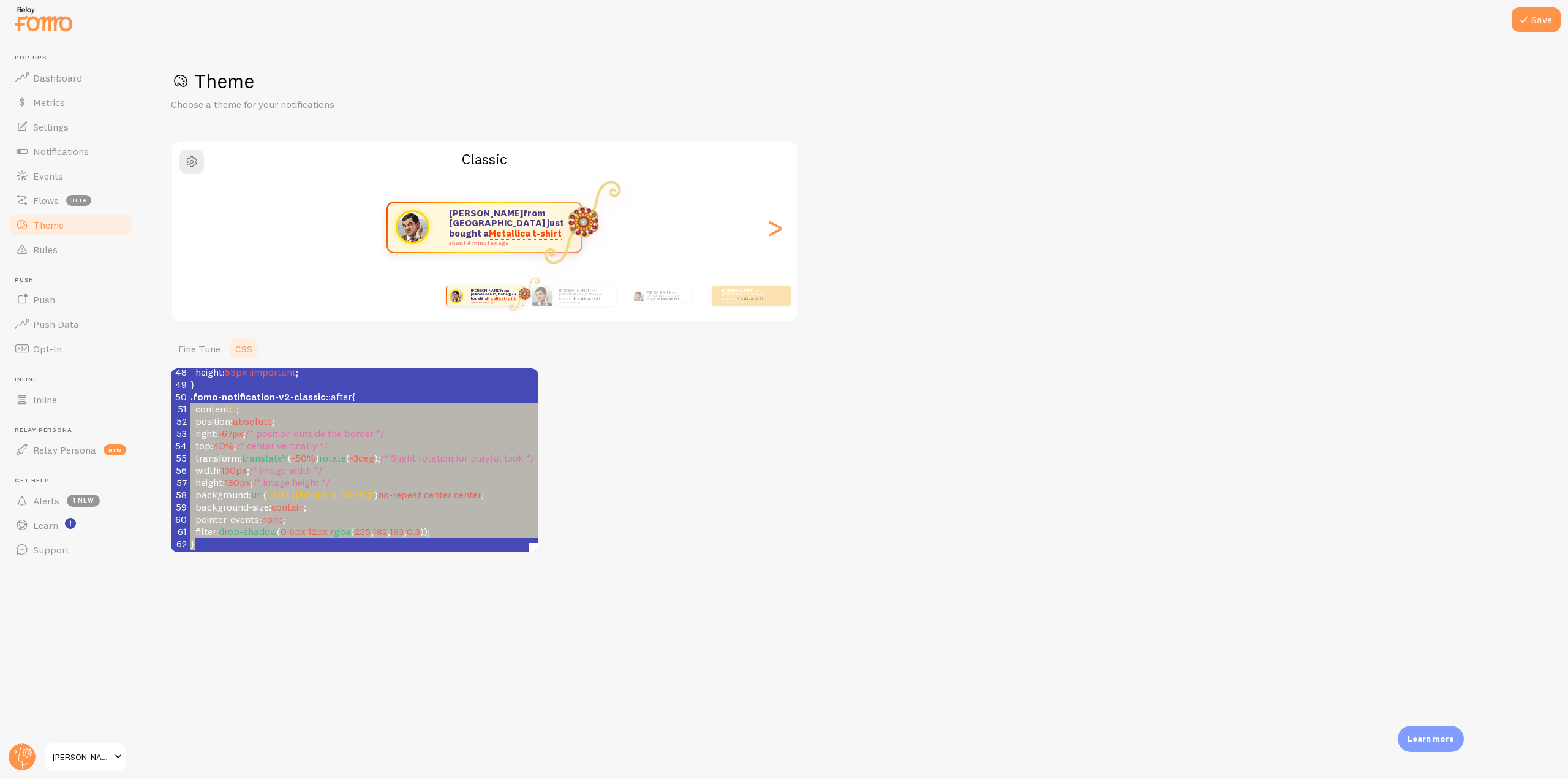
scroll to position [0, 1]
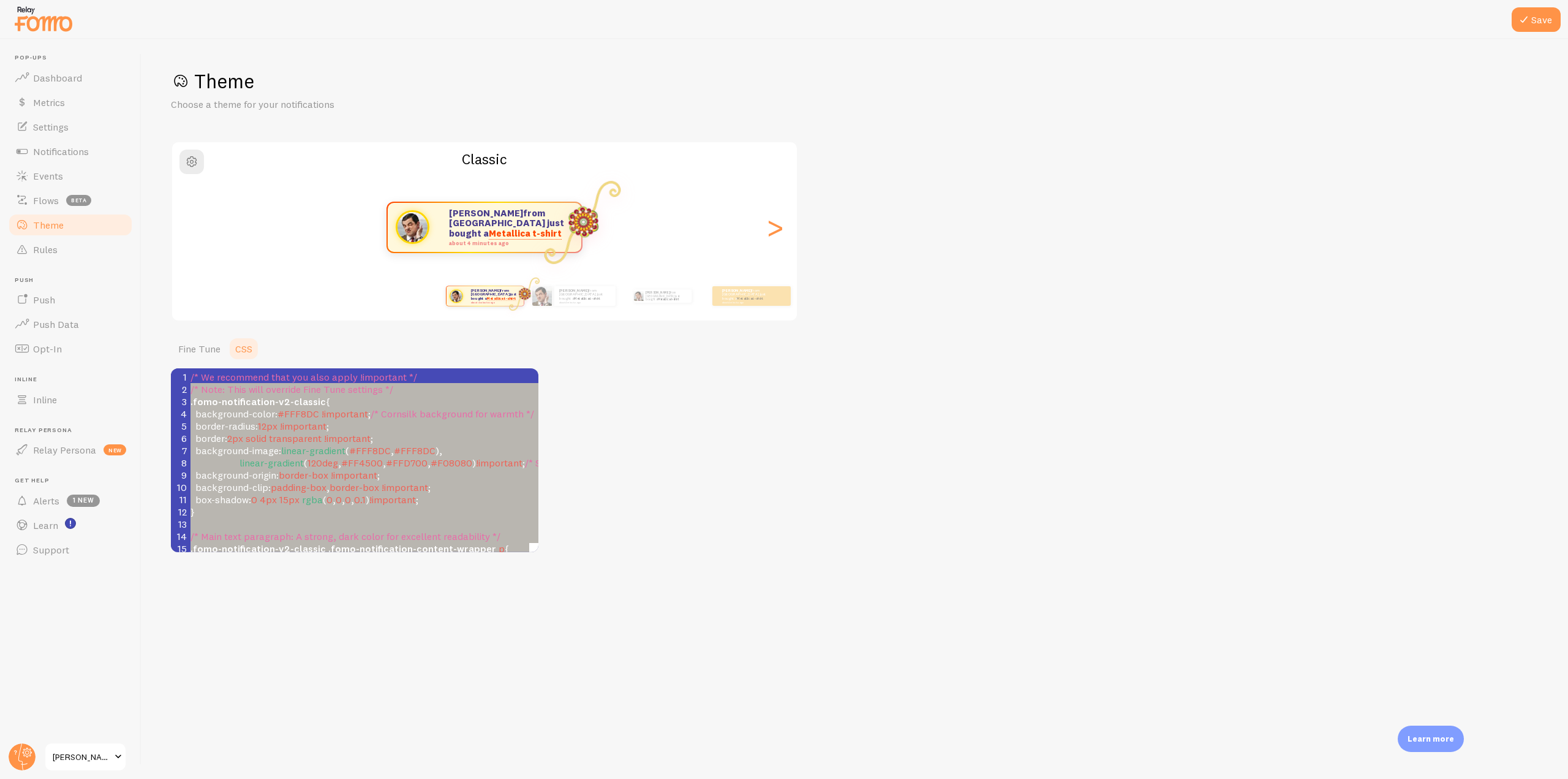
type textarea ".fomo-notification-v2-classic { background-color: #FFF8DC !important; /* Cornsi…"
drag, startPoint x: 432, startPoint y: 520, endPoint x: 186, endPoint y: 400, distance: 273.7
